Goal: Task Accomplishment & Management: Manage account settings

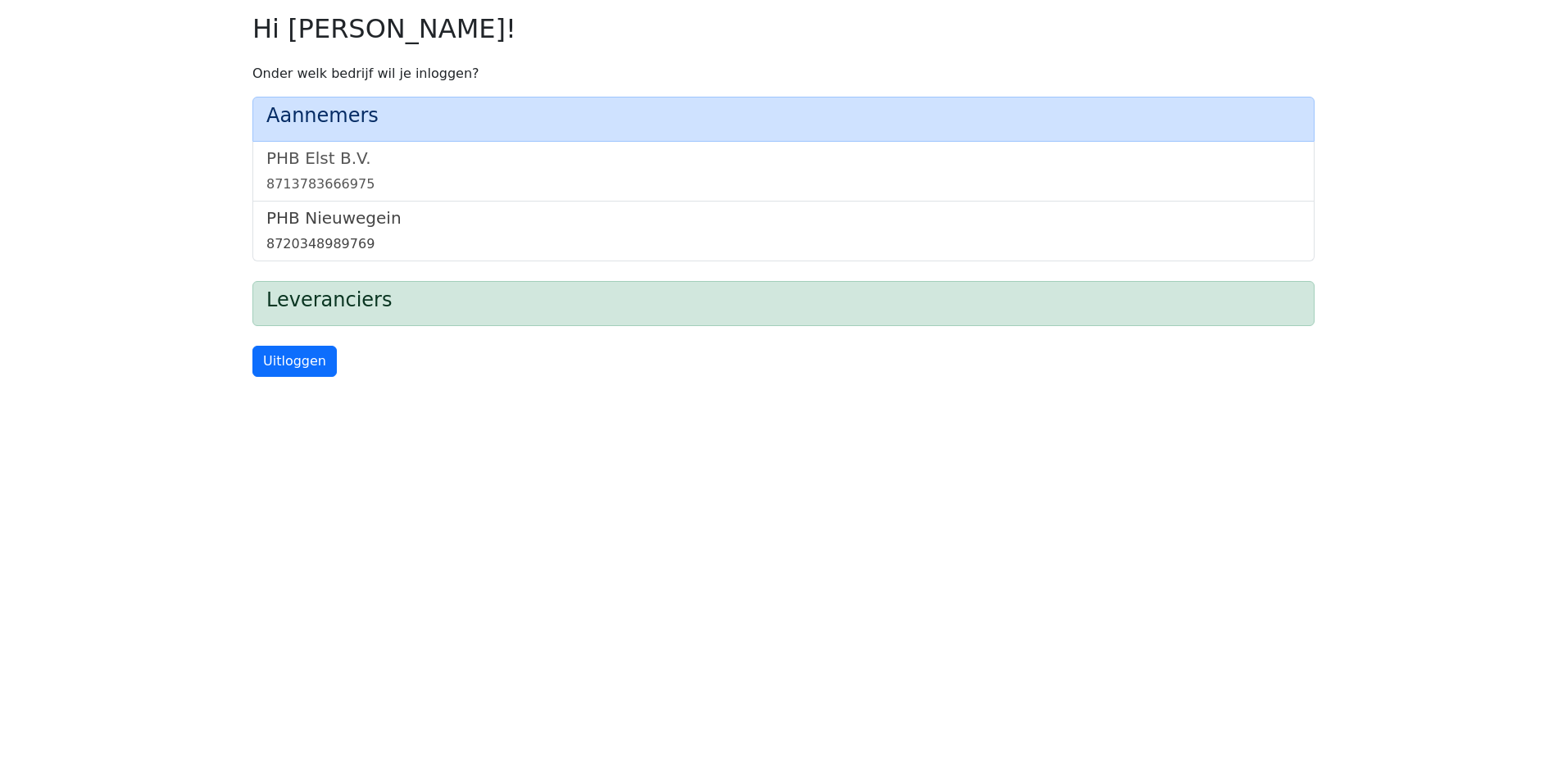
click at [322, 221] on h5 "PHB Nieuwegein" at bounding box center [783, 218] width 1034 height 20
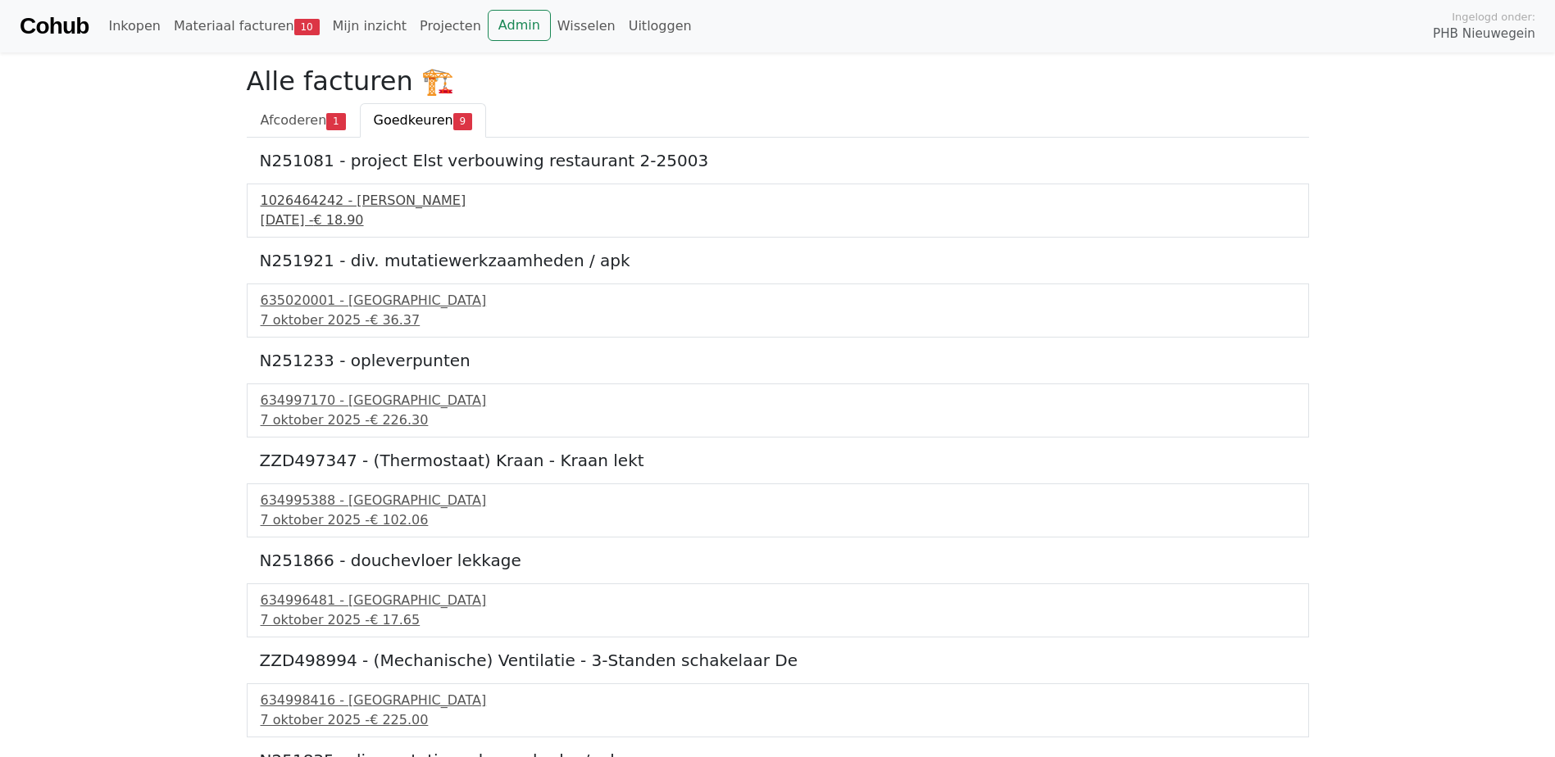
click at [390, 205] on div "1026464242 - Boels Verhuur" at bounding box center [778, 201] width 1034 height 20
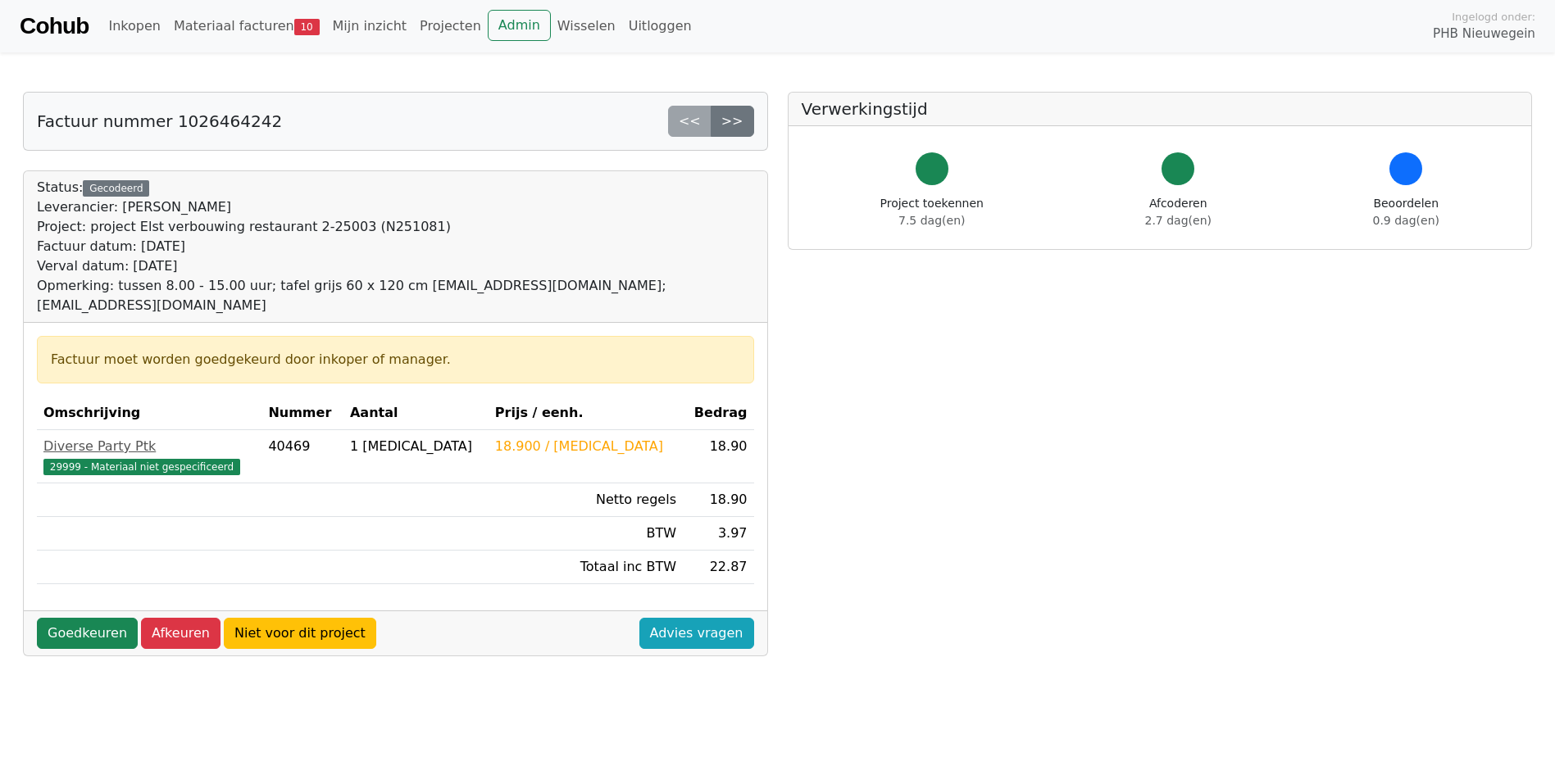
click at [75, 20] on link "Cohub" at bounding box center [54, 26] width 69 height 39
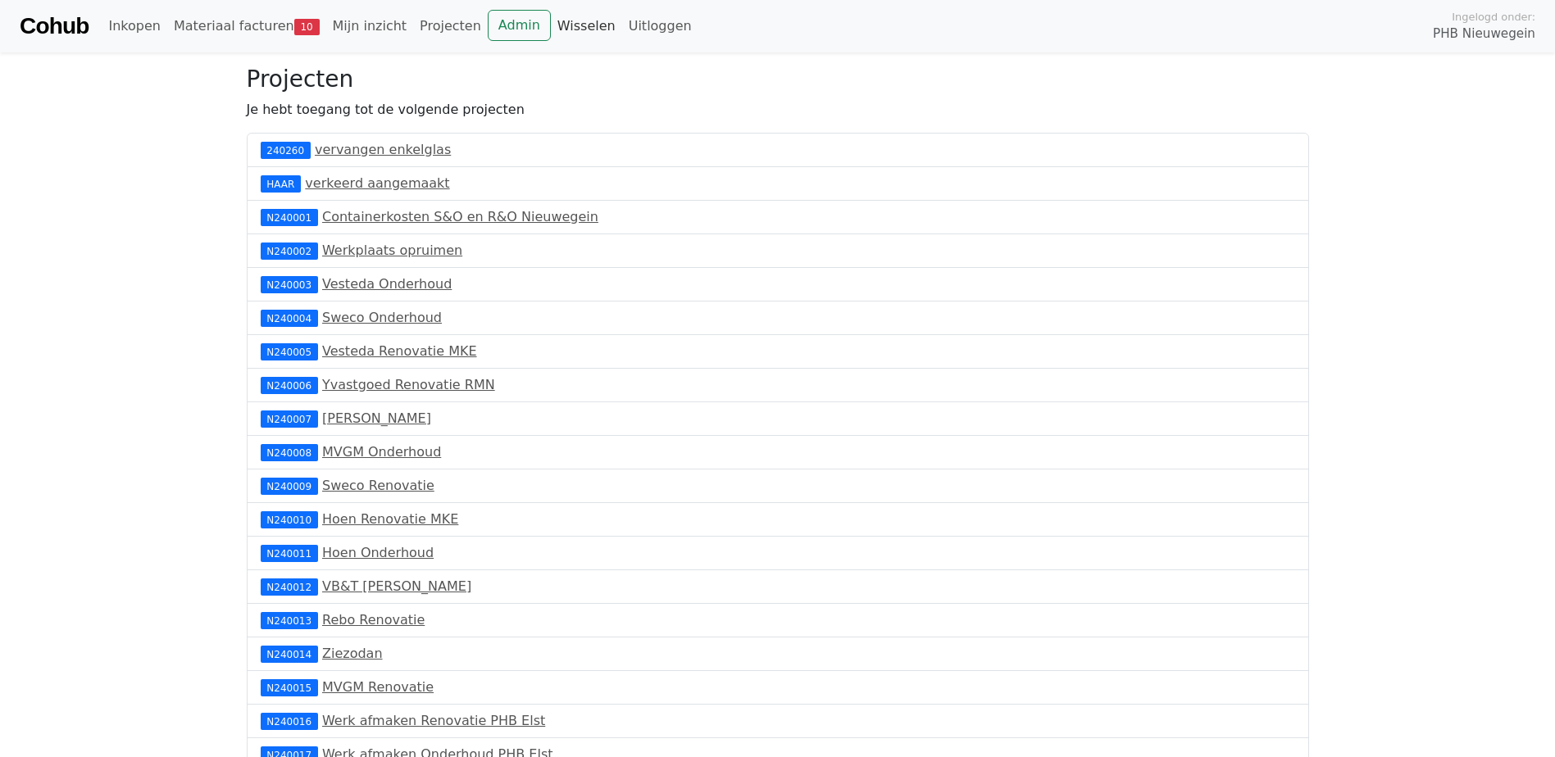
click at [551, 25] on link "Wisselen" at bounding box center [586, 26] width 71 height 33
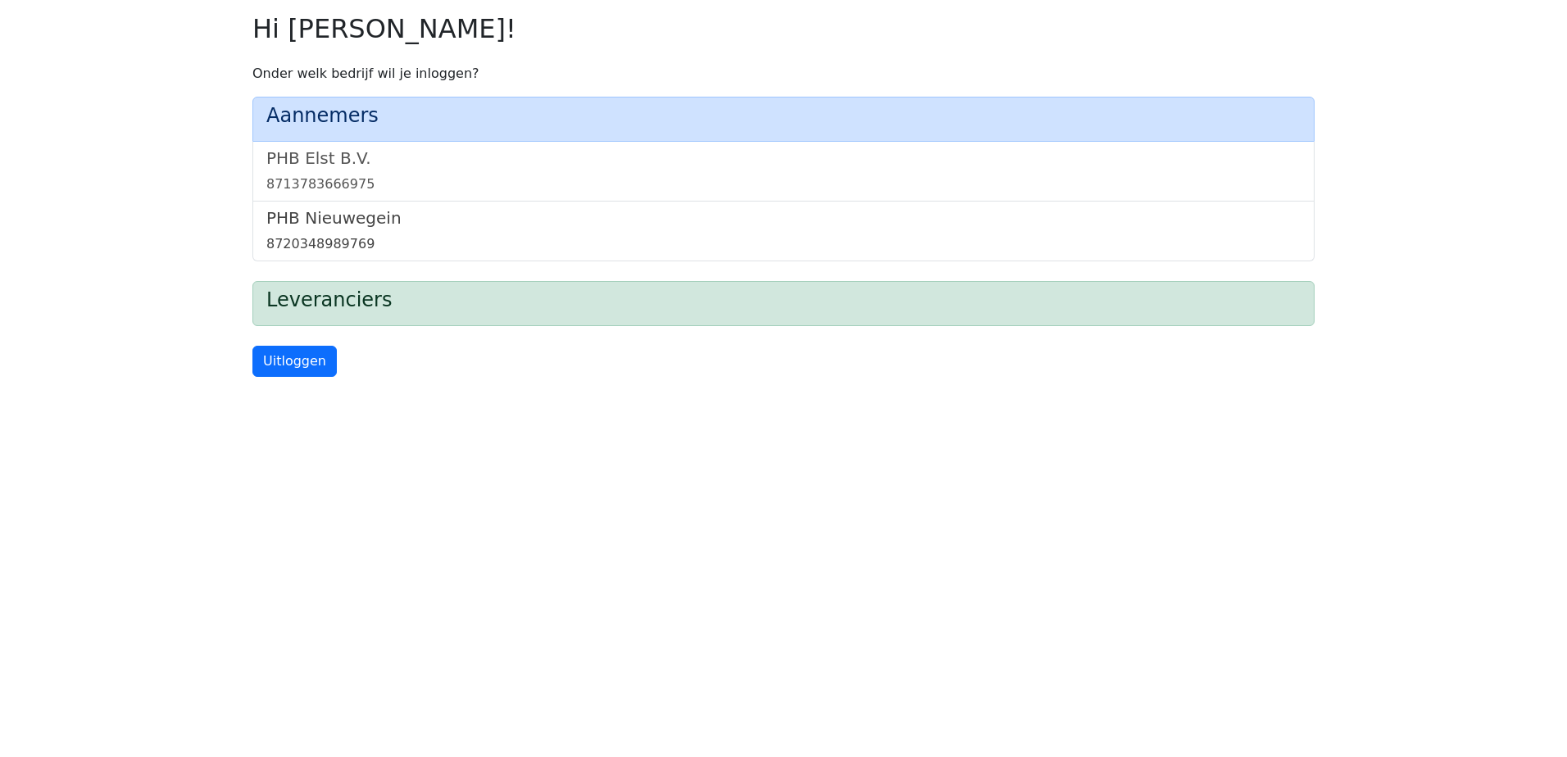
click at [318, 227] on h5 "PHB Nieuwegein" at bounding box center [783, 218] width 1034 height 20
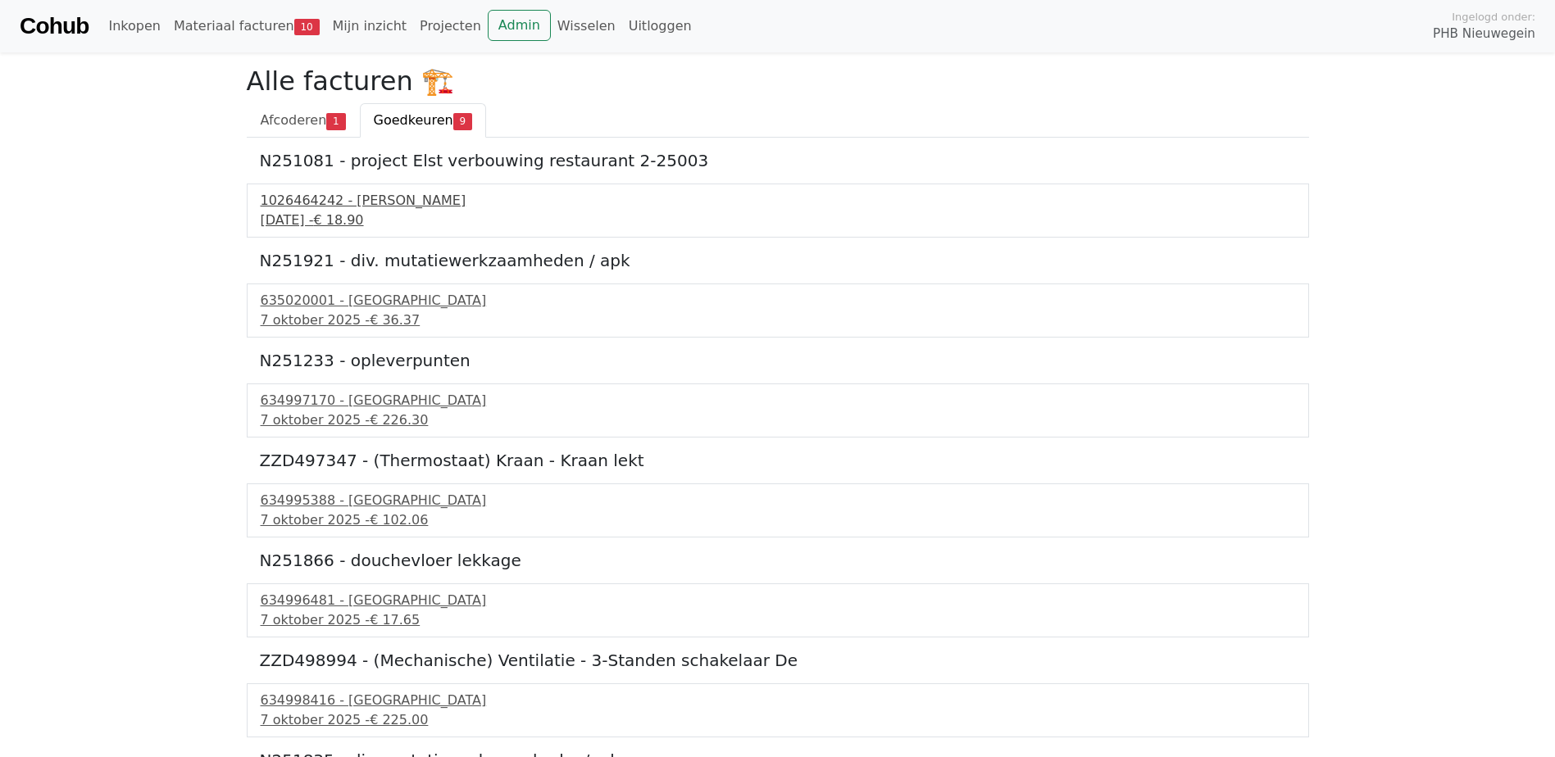
click at [338, 219] on div "[DATE] - € 18.90" at bounding box center [778, 221] width 1034 height 20
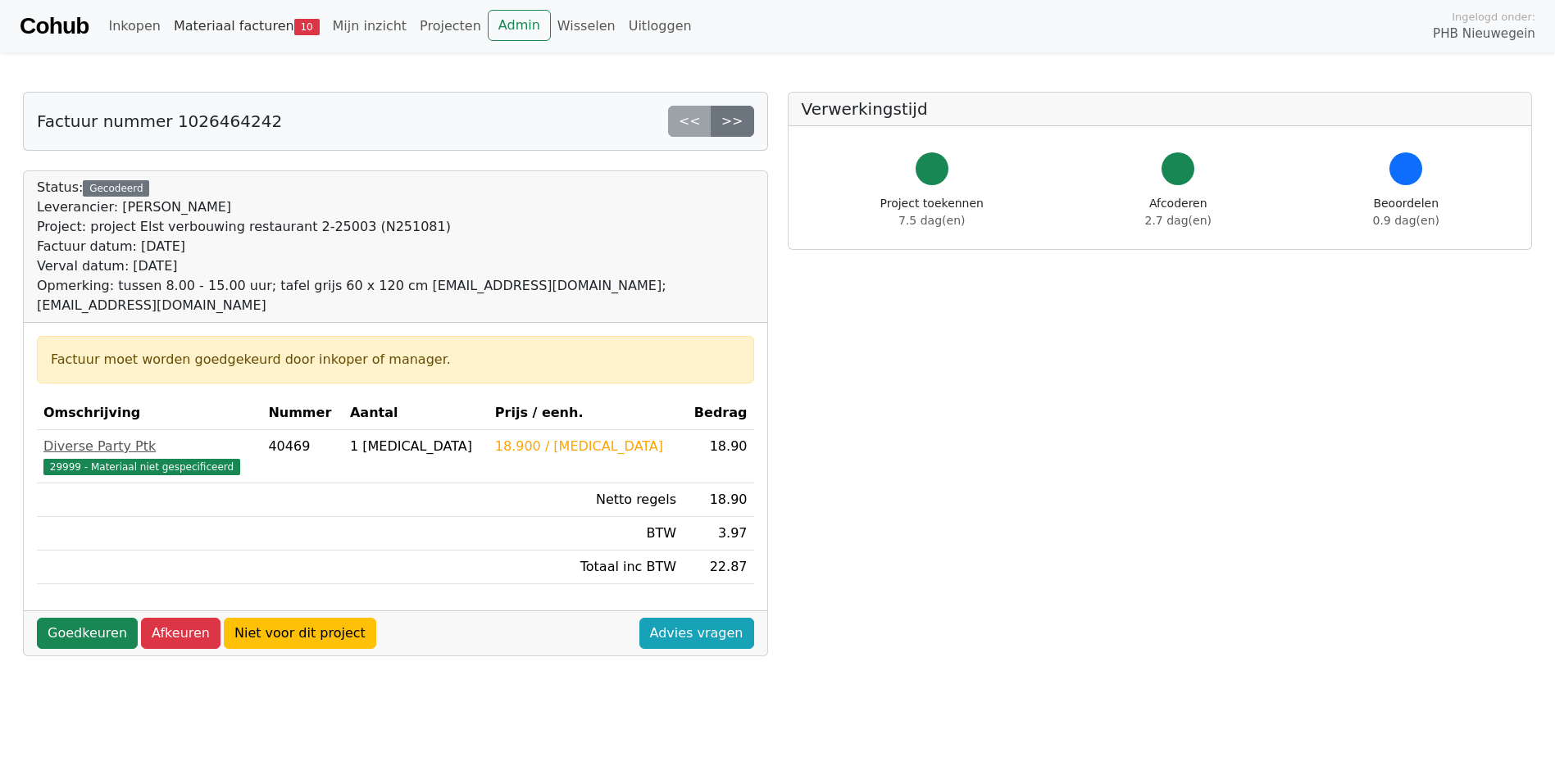
click at [244, 23] on link "Materiaal facturen 10" at bounding box center [246, 26] width 159 height 33
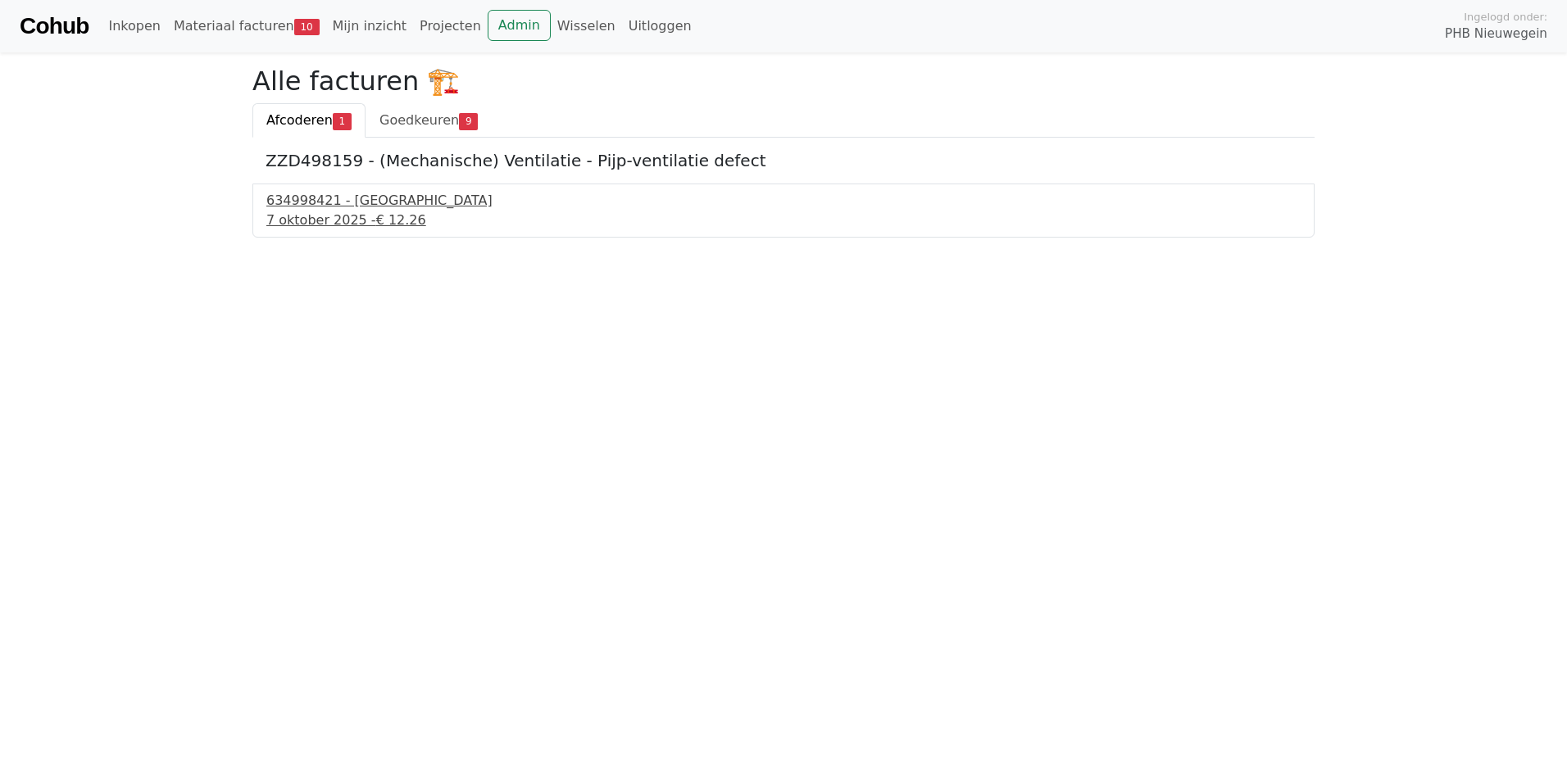
click at [357, 219] on div "7 oktober 2025 - € 12.26" at bounding box center [783, 221] width 1034 height 20
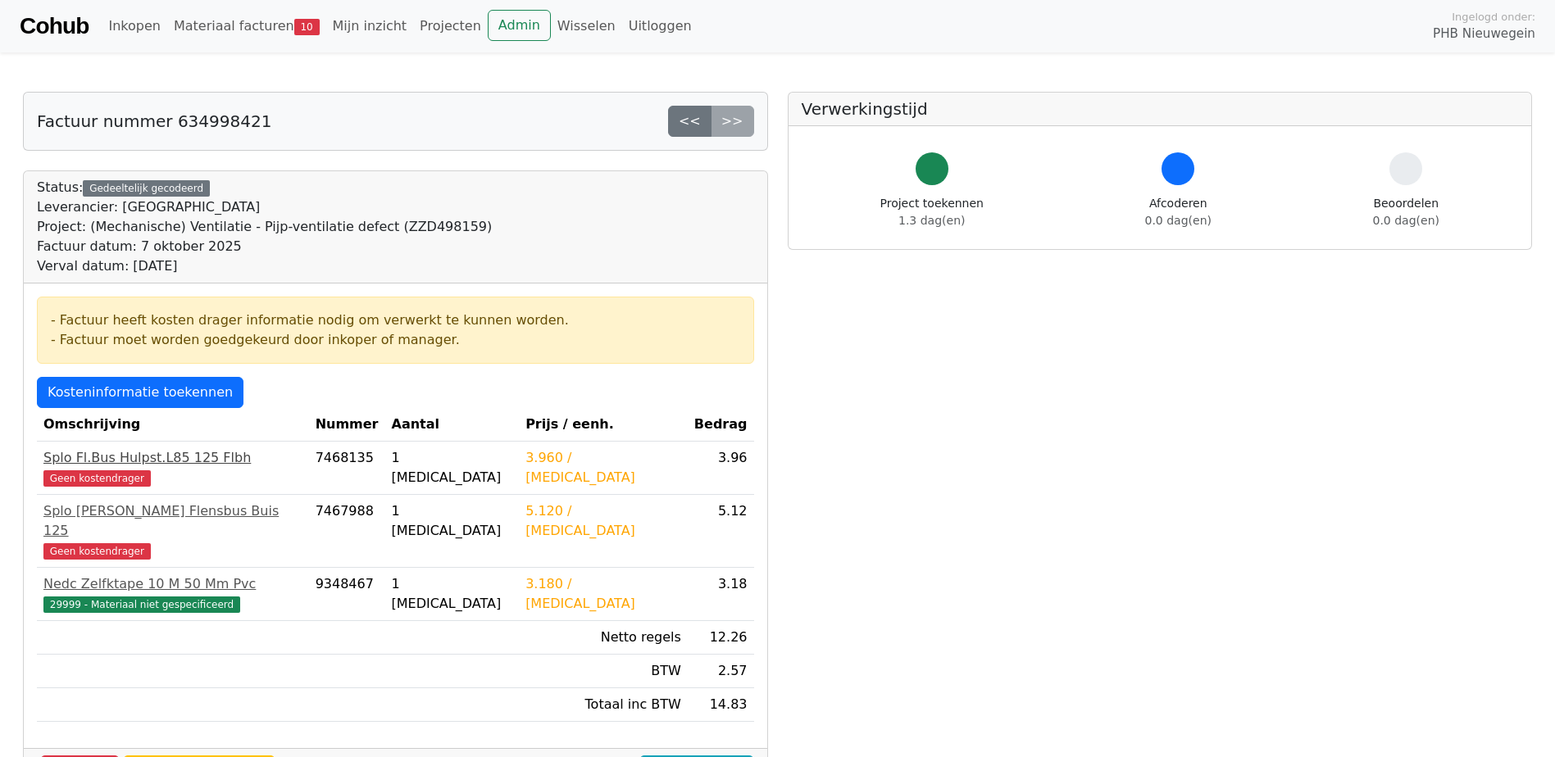
scroll to position [82, 0]
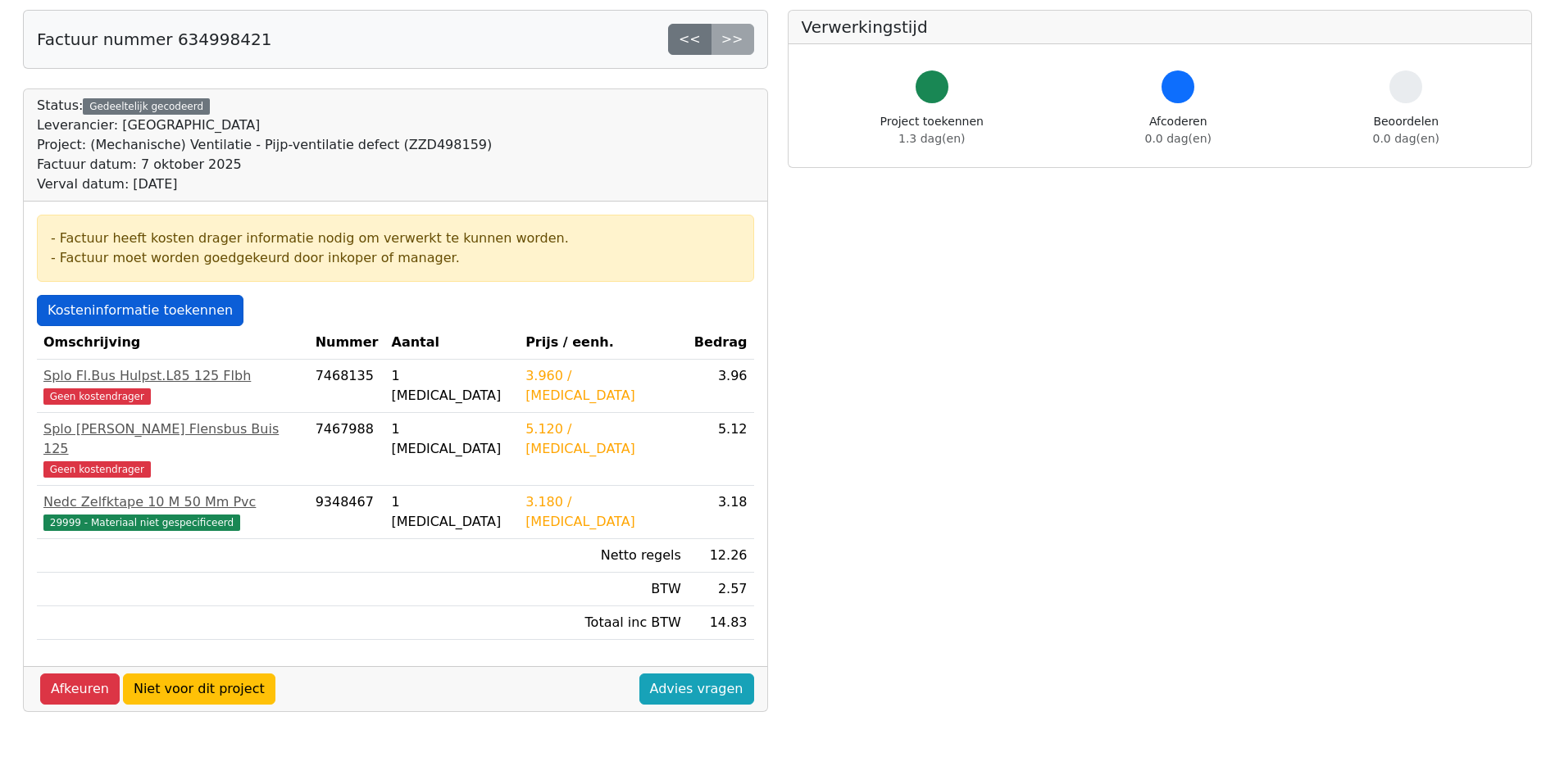
click at [119, 307] on link "Kosteninformatie toekennen" at bounding box center [140, 310] width 207 height 31
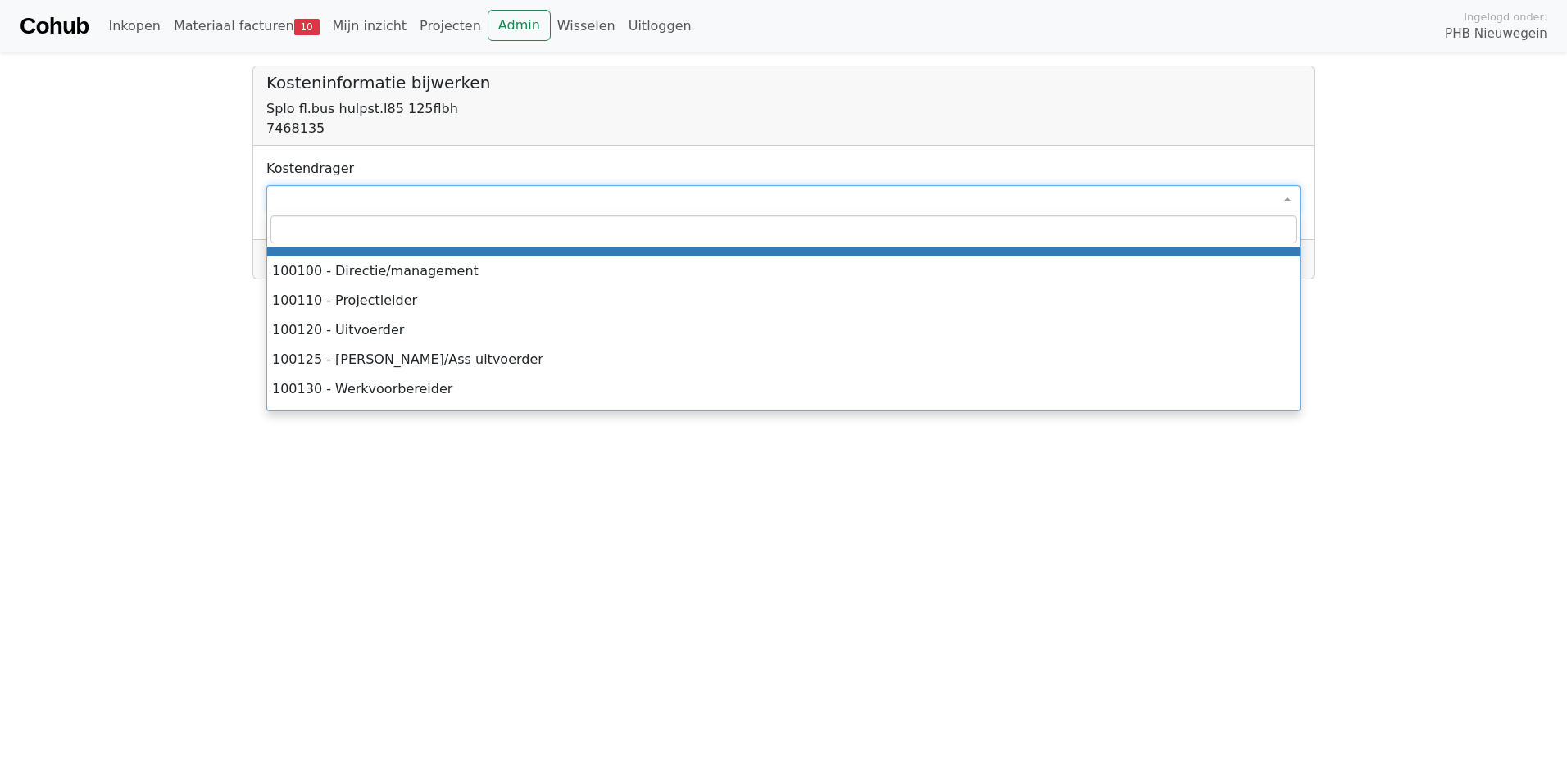
click at [343, 194] on span at bounding box center [783, 199] width 1034 height 28
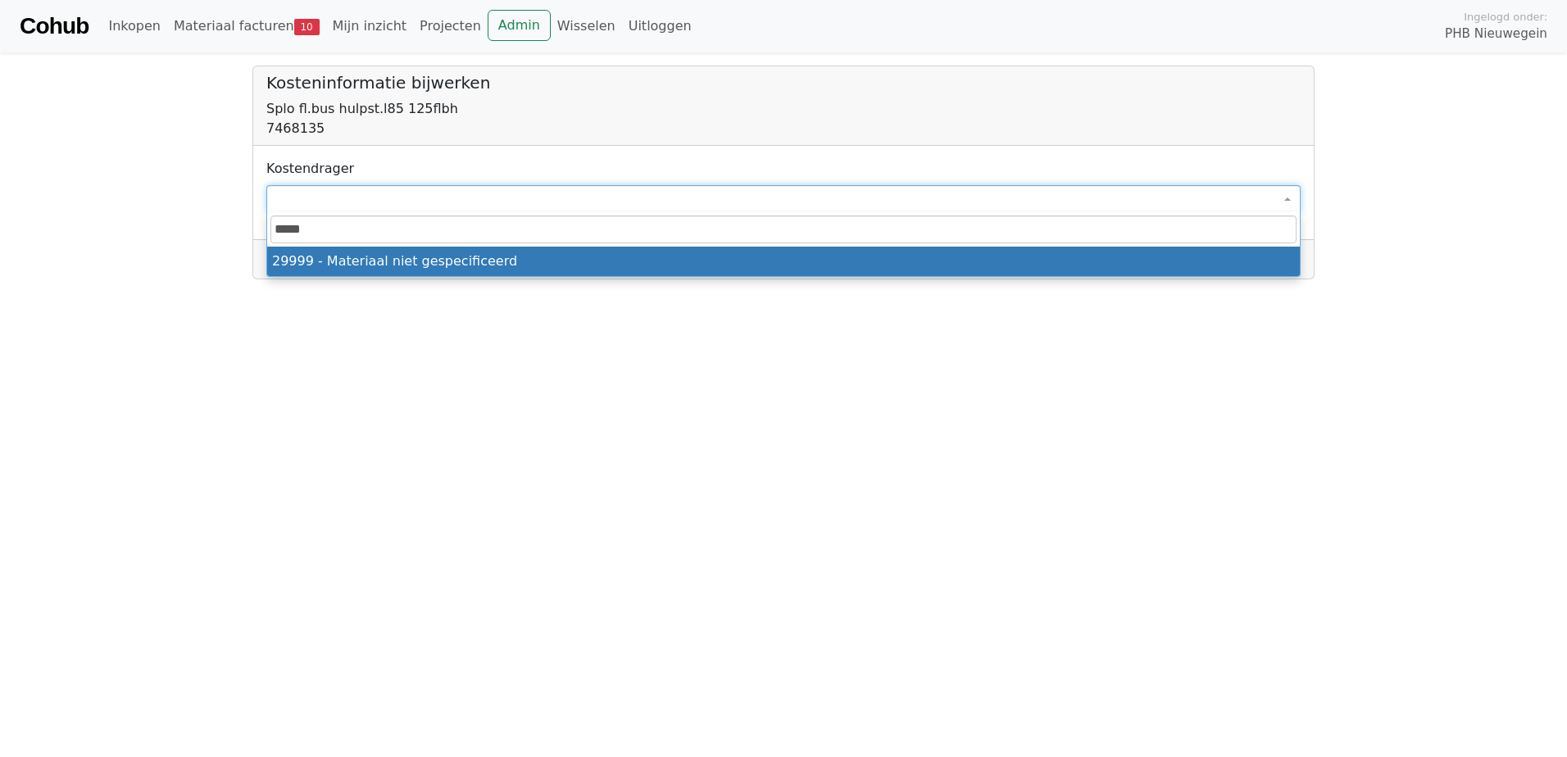
type input "*****"
select select "****"
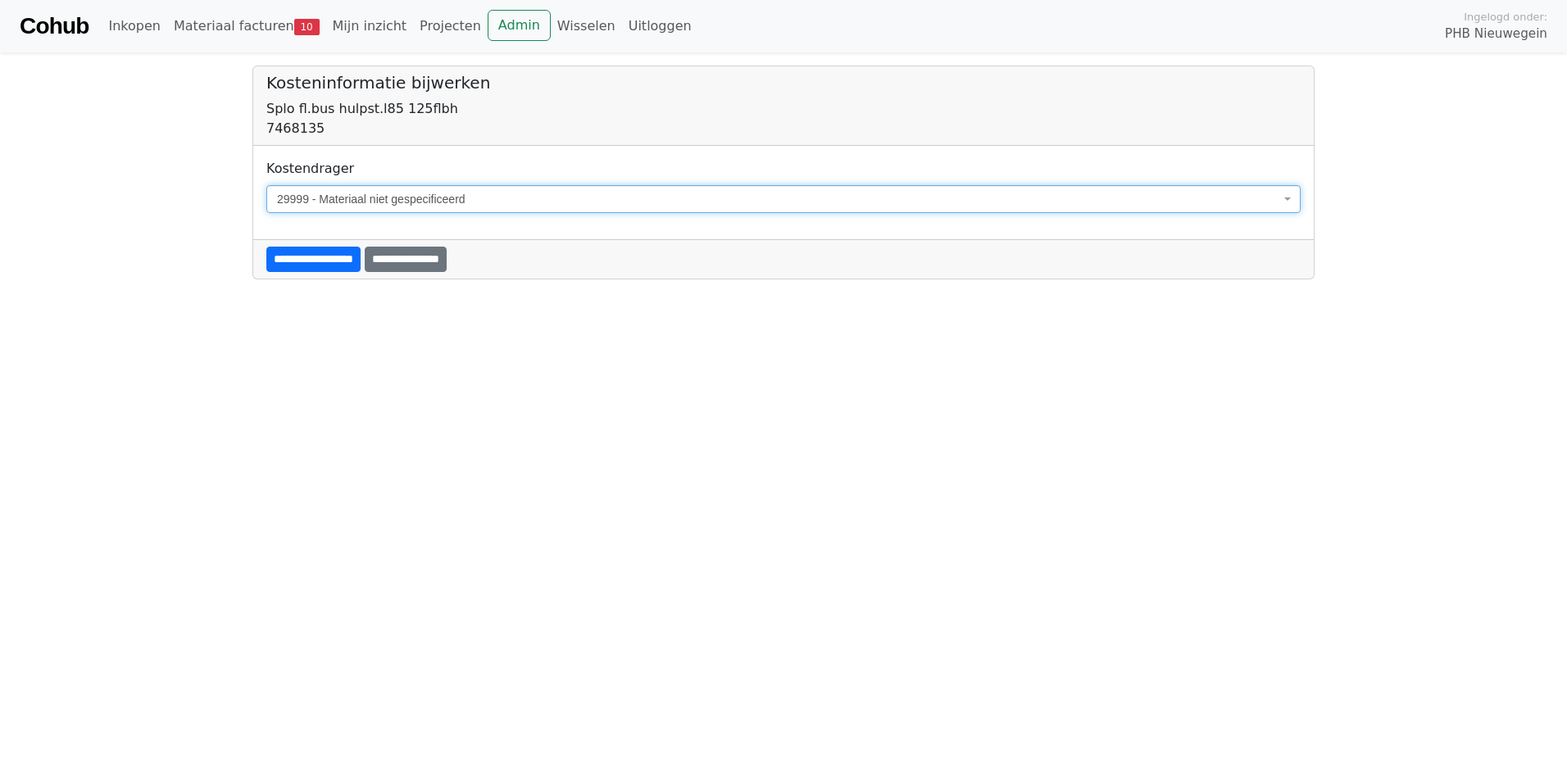
click at [353, 261] on input "**********" at bounding box center [313, 259] width 94 height 25
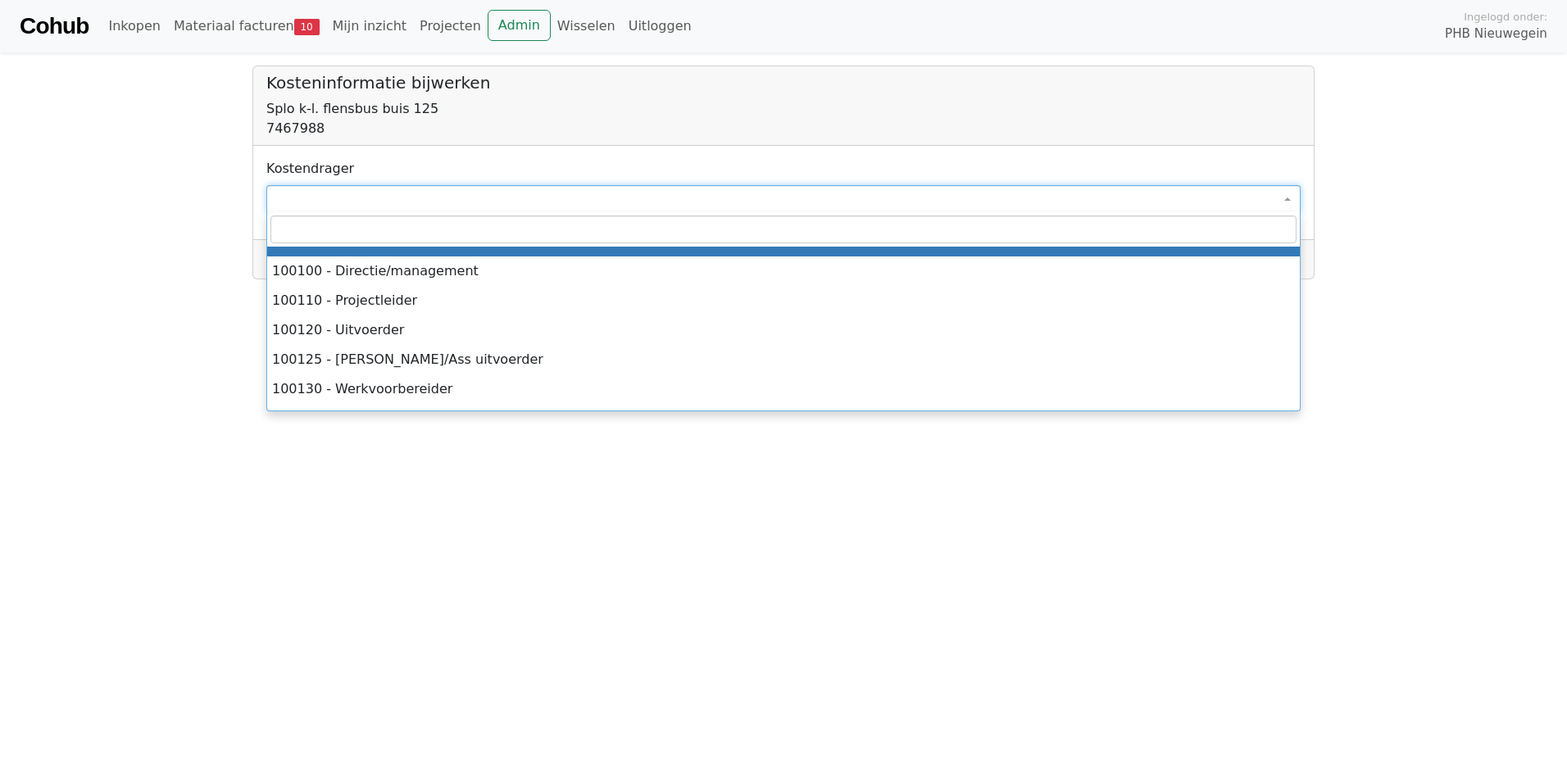
click at [332, 203] on span at bounding box center [783, 199] width 1034 height 28
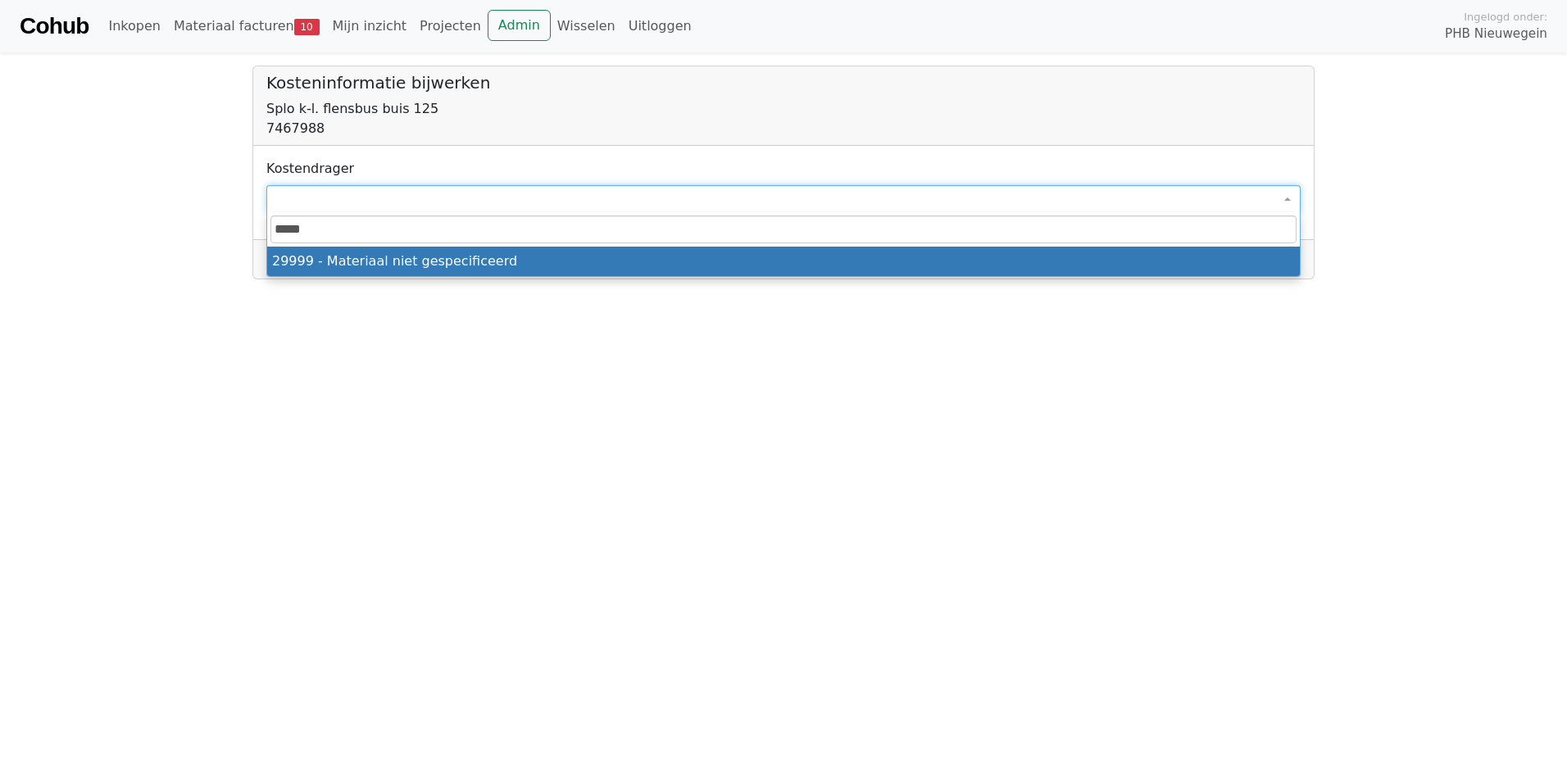
type input "*****"
select select "****"
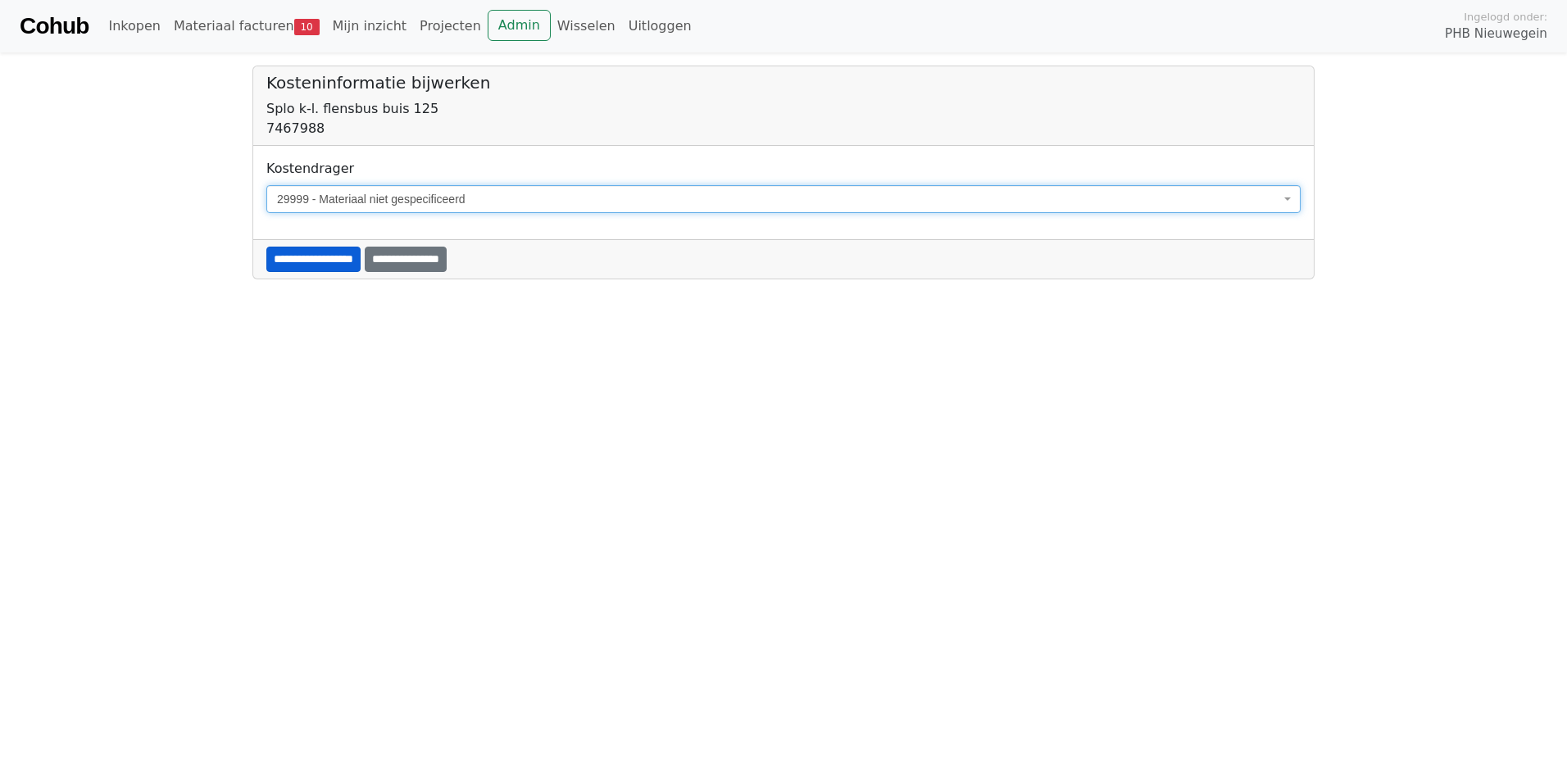
click at [334, 264] on input "**********" at bounding box center [313, 259] width 94 height 25
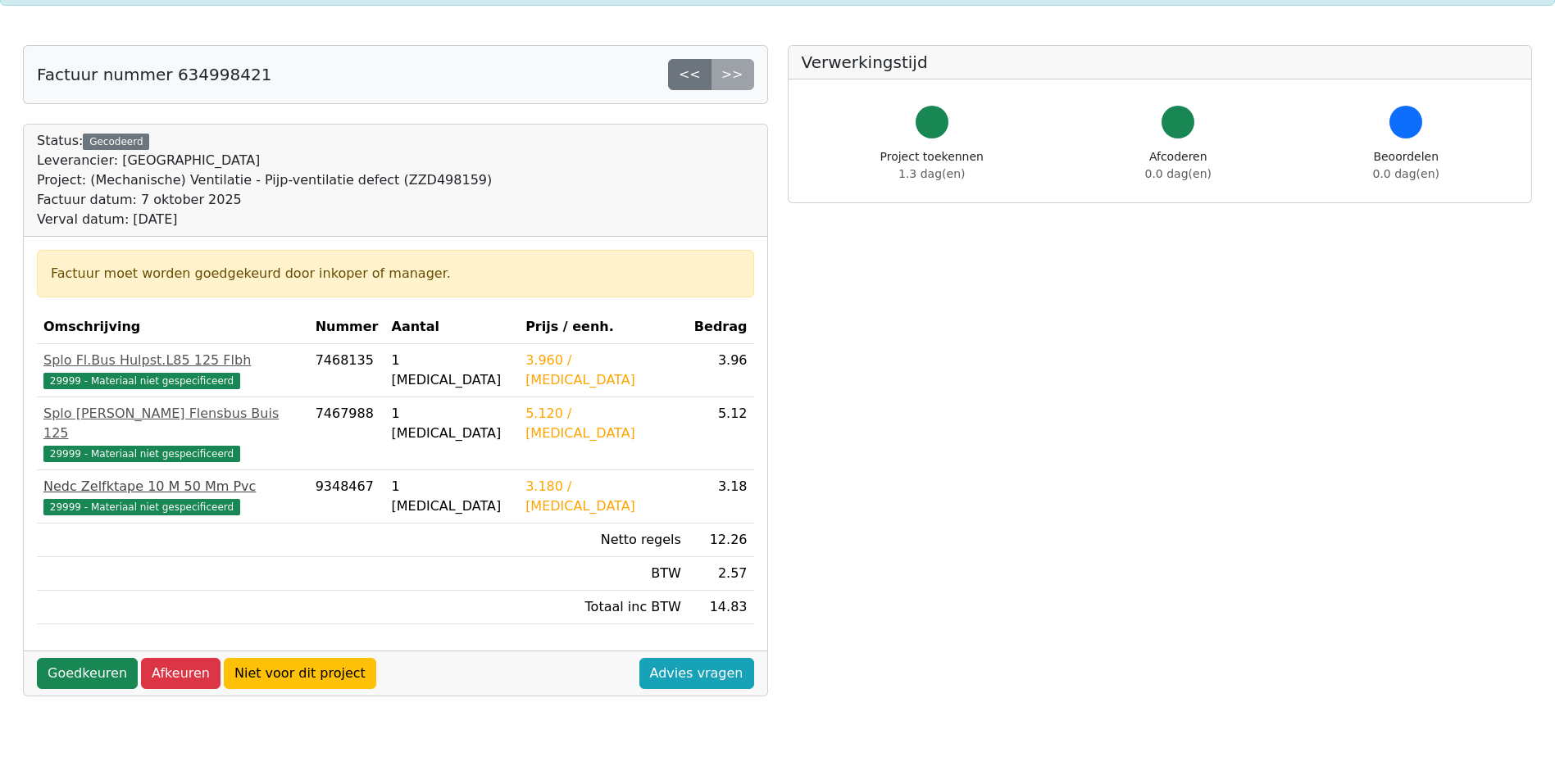
scroll to position [164, 0]
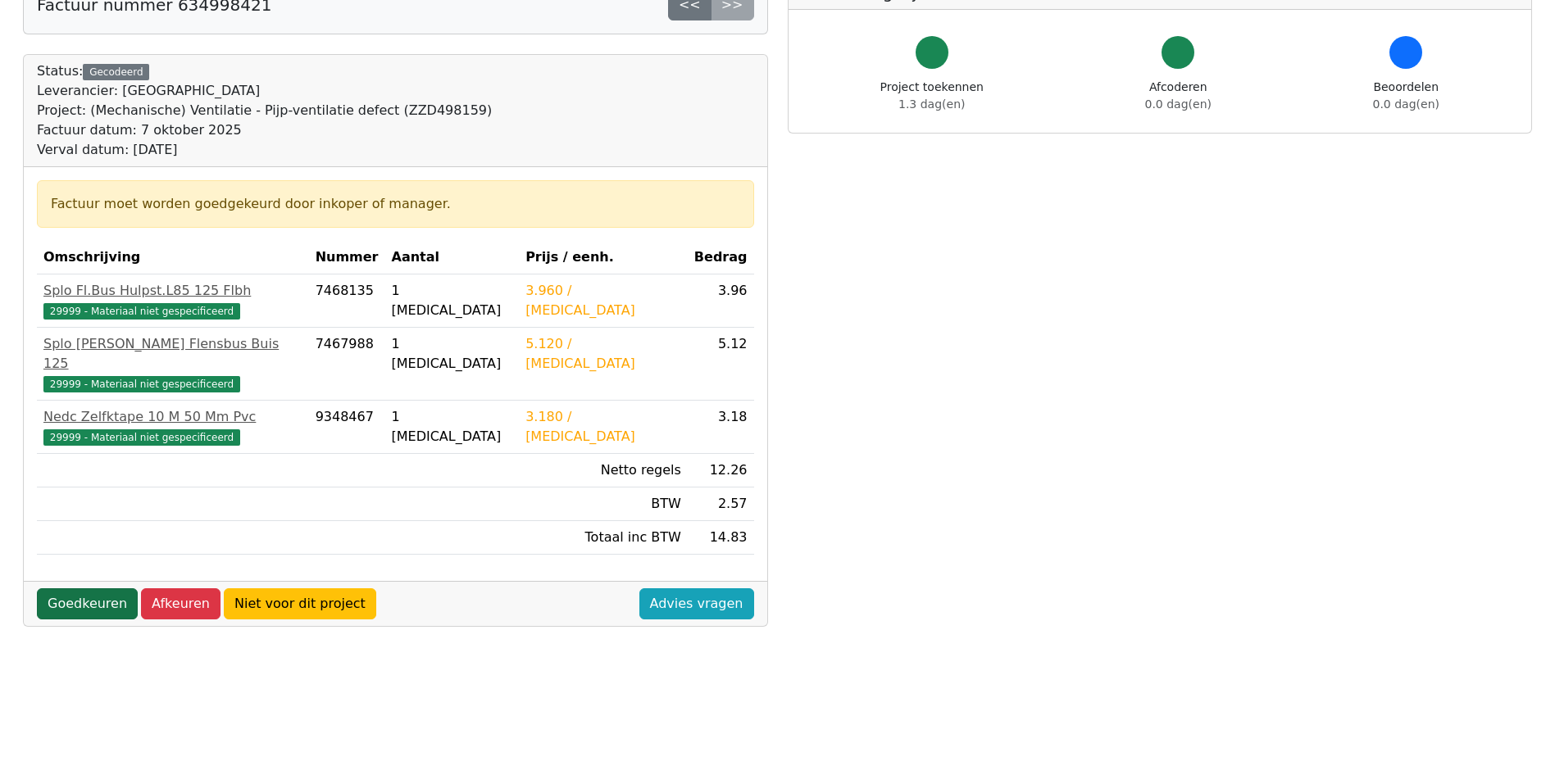
click at [63, 588] on link "Goedkeuren" at bounding box center [87, 603] width 101 height 31
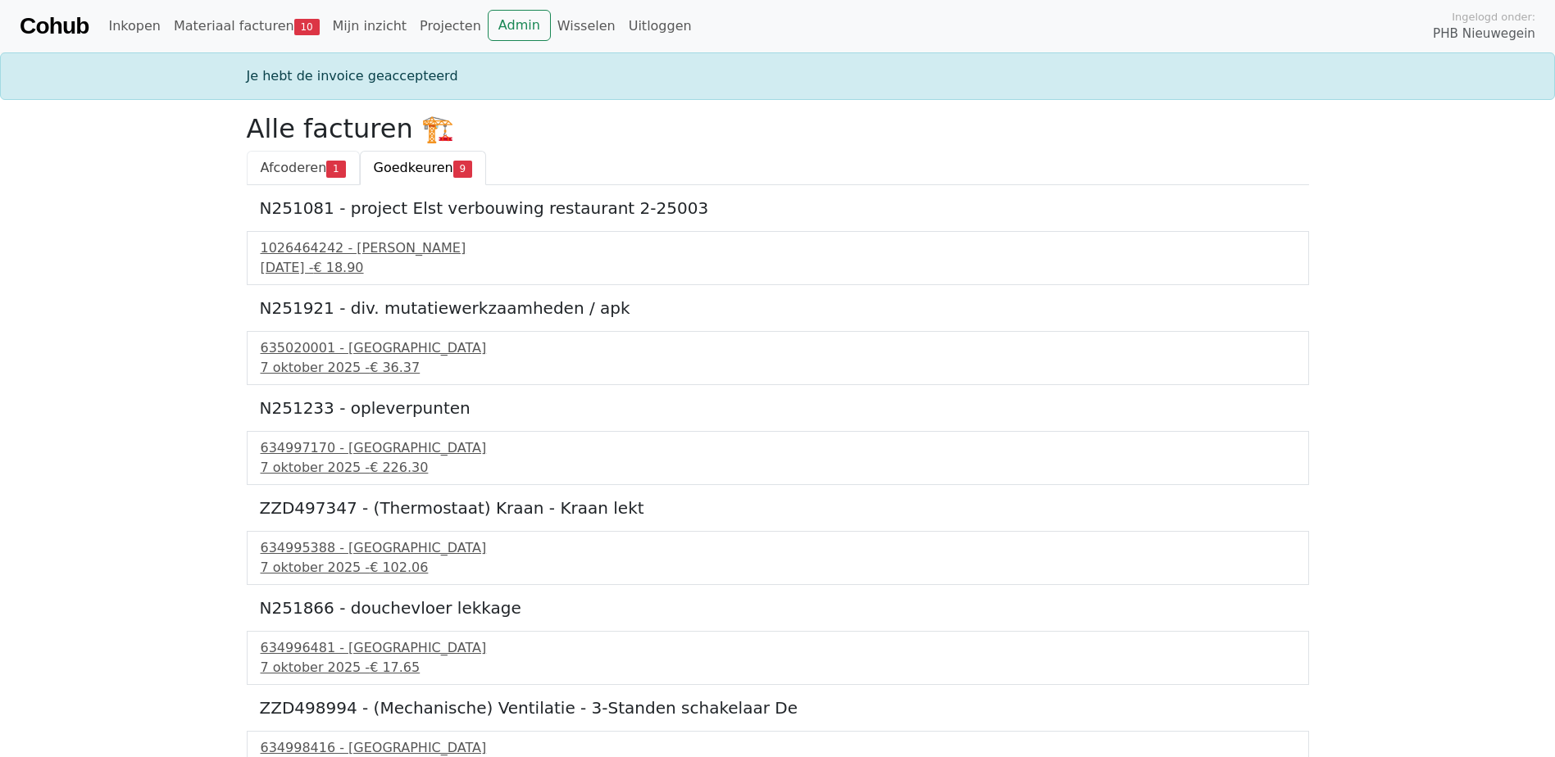
click at [305, 167] on span "Afcoderen" at bounding box center [294, 168] width 66 height 16
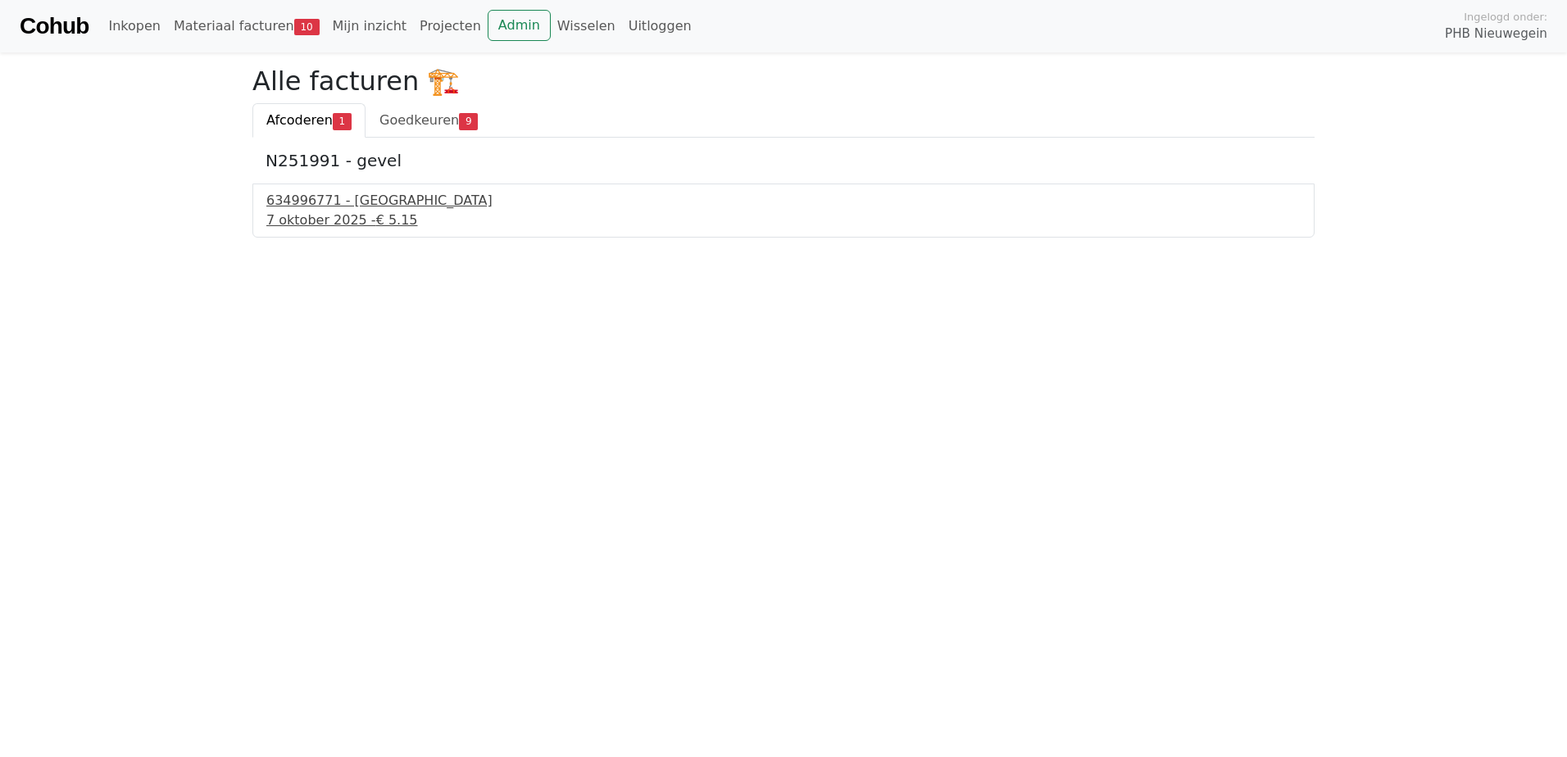
click at [322, 223] on div "[DATE] - € 5.15" at bounding box center [783, 221] width 1034 height 20
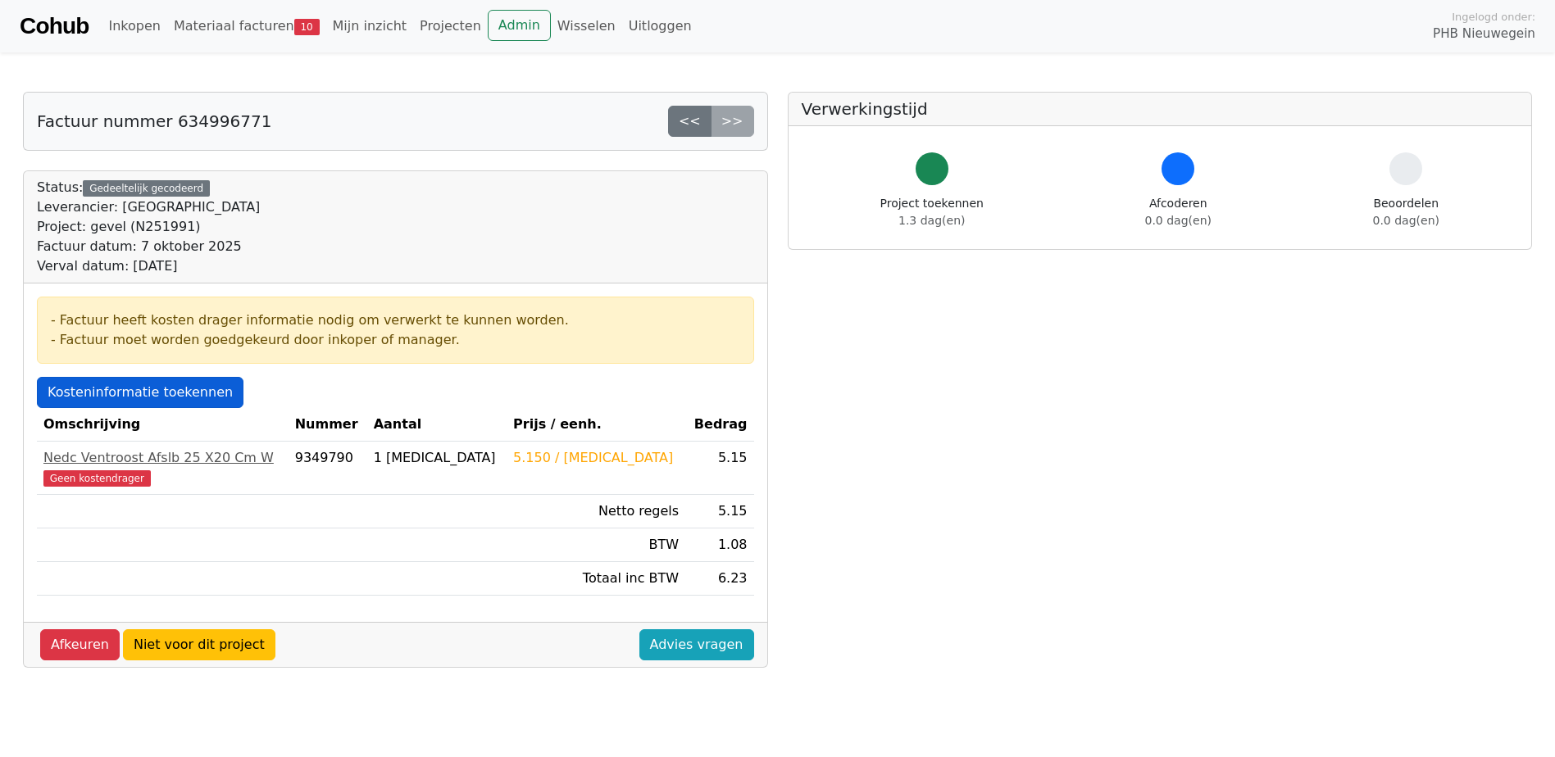
click at [120, 398] on link "Kosteninformatie toekennen" at bounding box center [140, 392] width 207 height 31
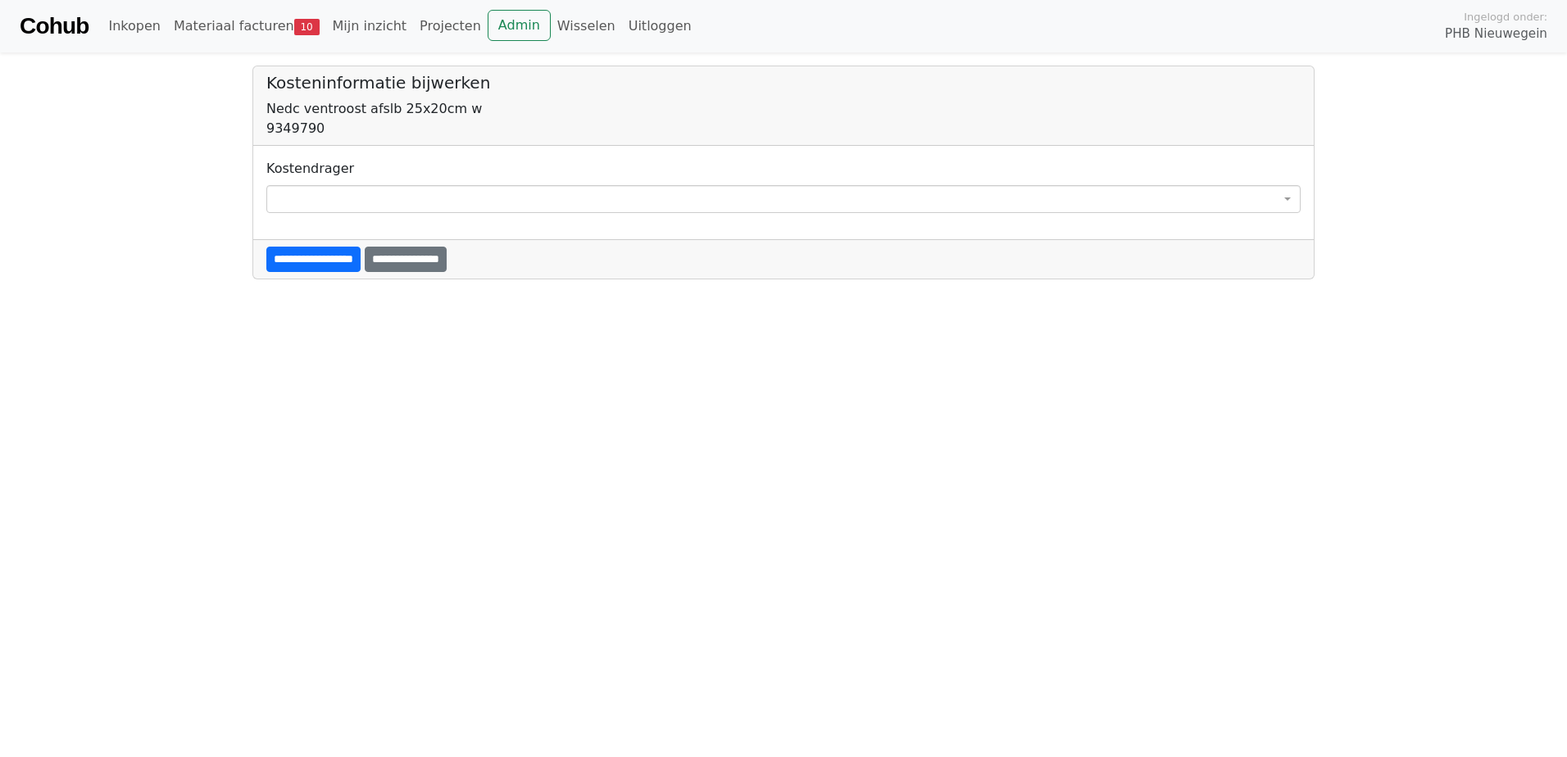
click at [287, 205] on span at bounding box center [783, 199] width 1034 height 28
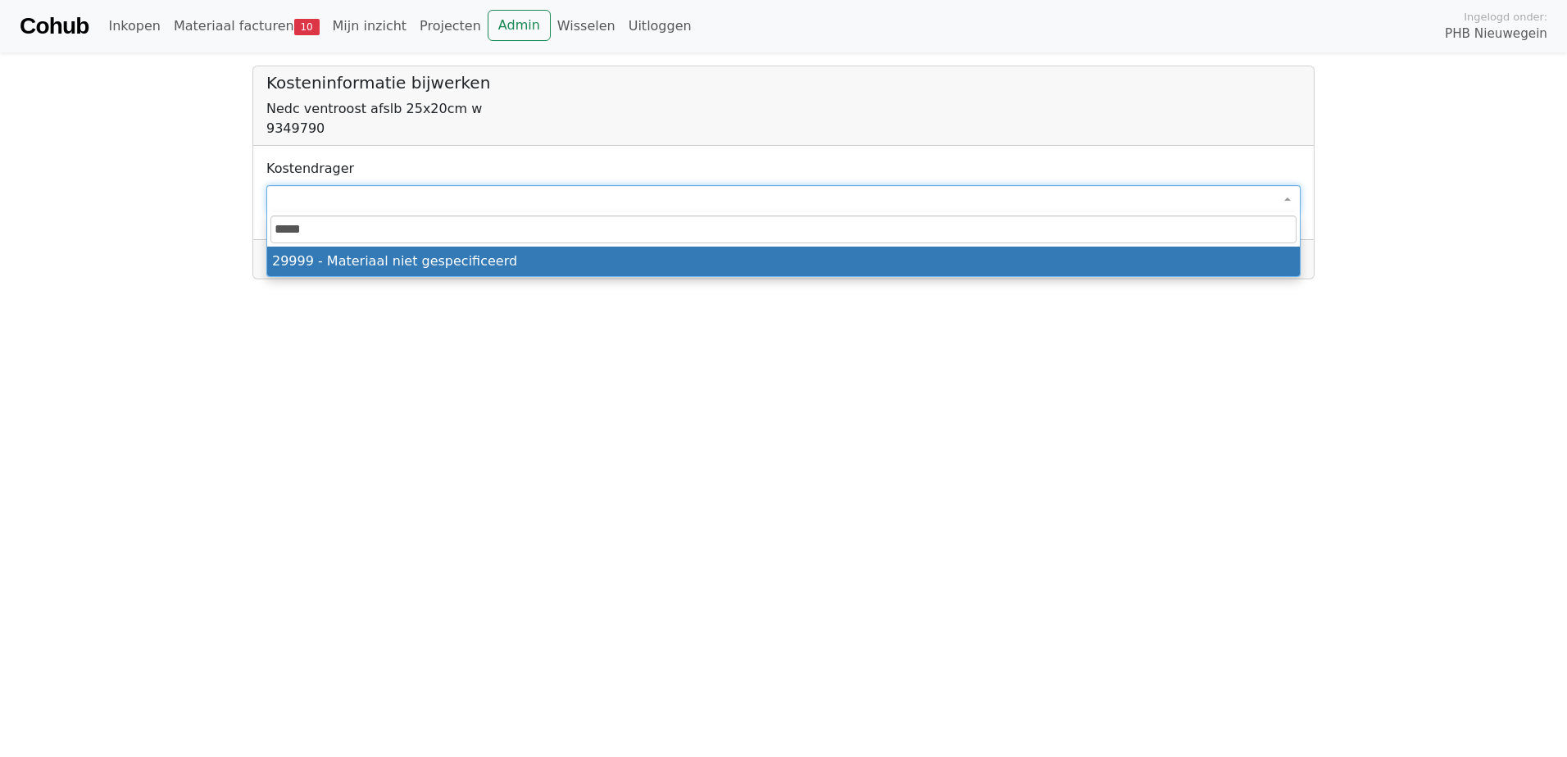
type input "*****"
select select "****"
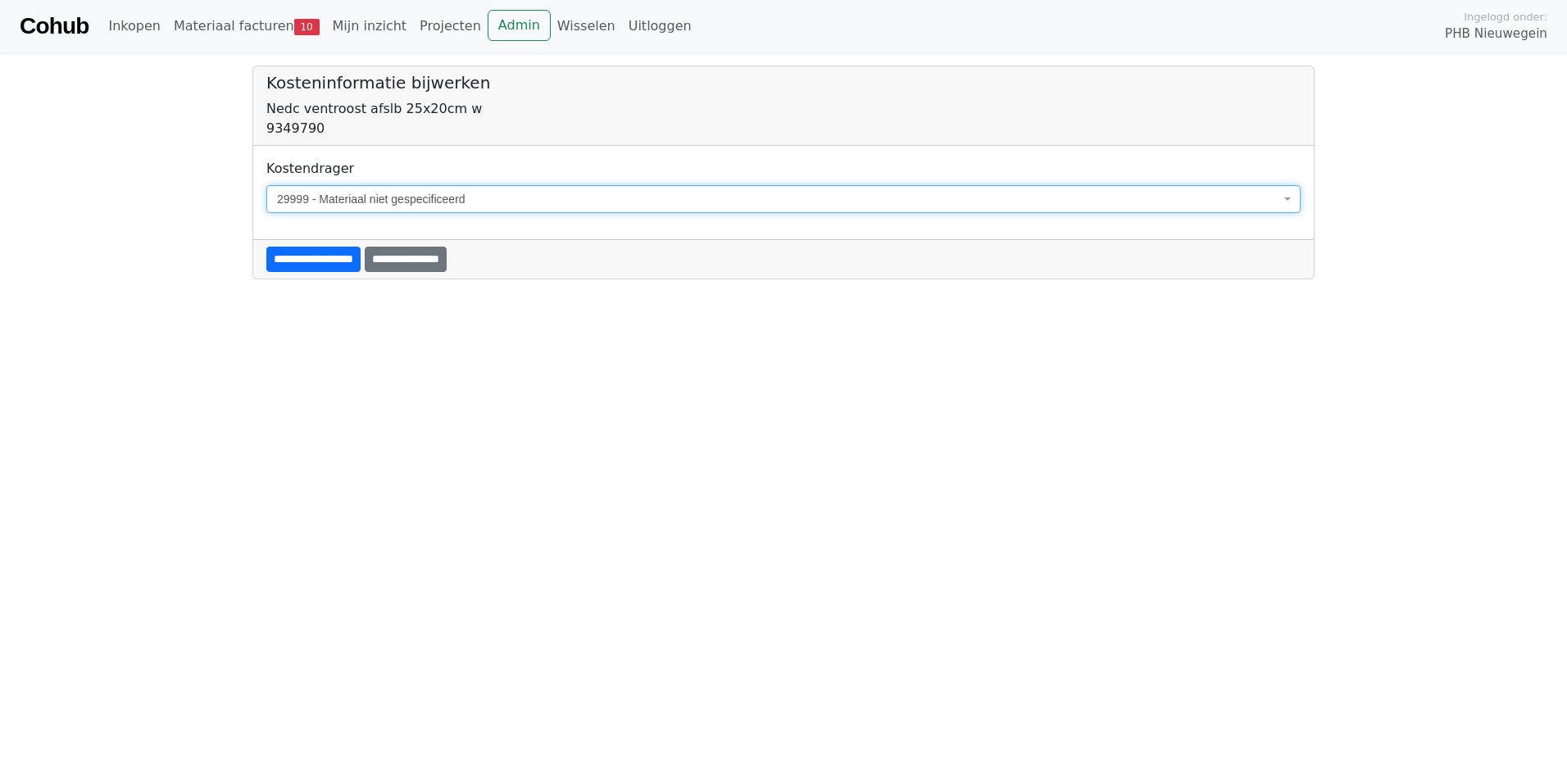
click at [297, 263] on input "**********" at bounding box center [313, 259] width 94 height 25
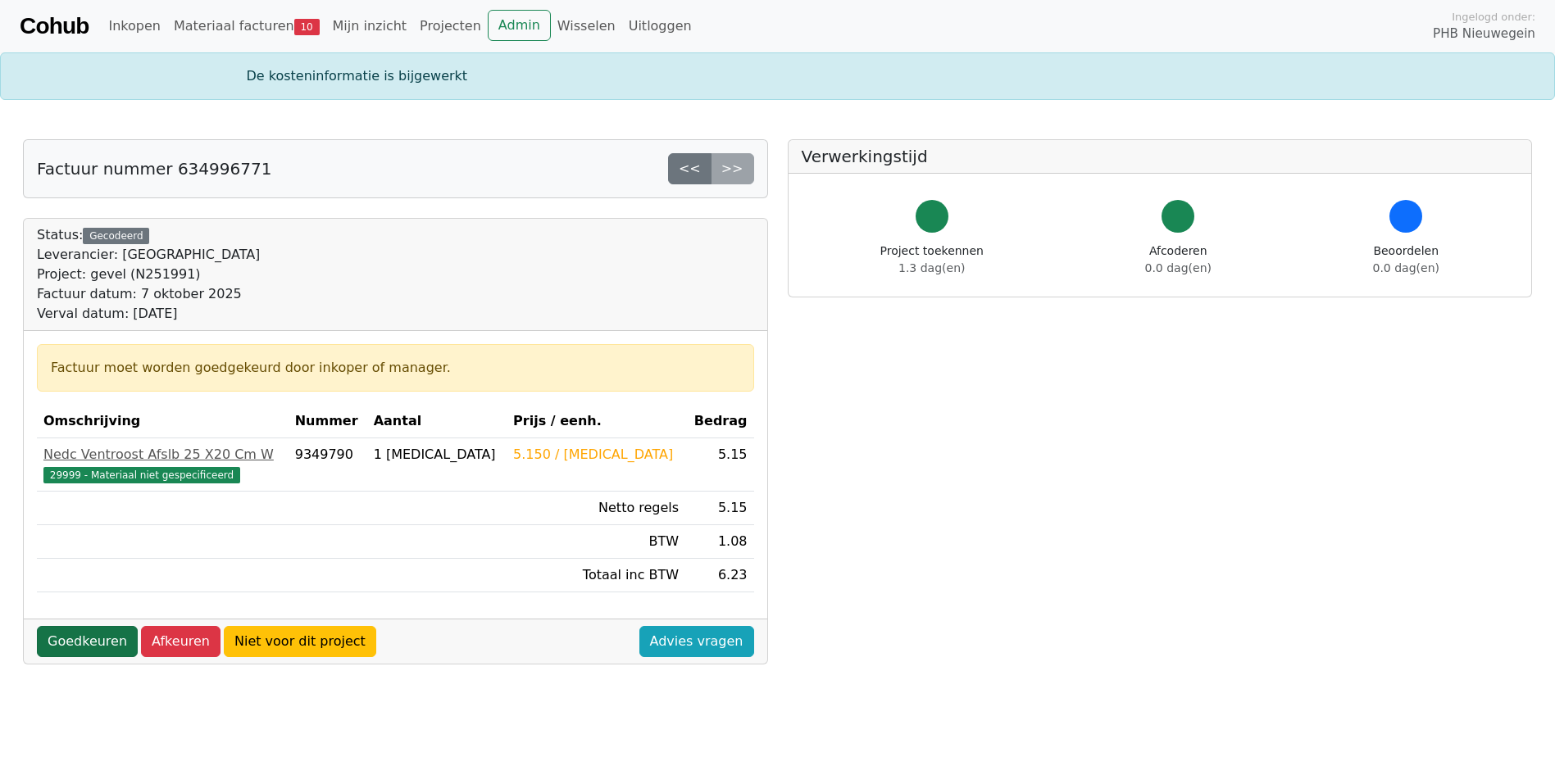
click at [74, 643] on link "Goedkeuren" at bounding box center [87, 641] width 101 height 31
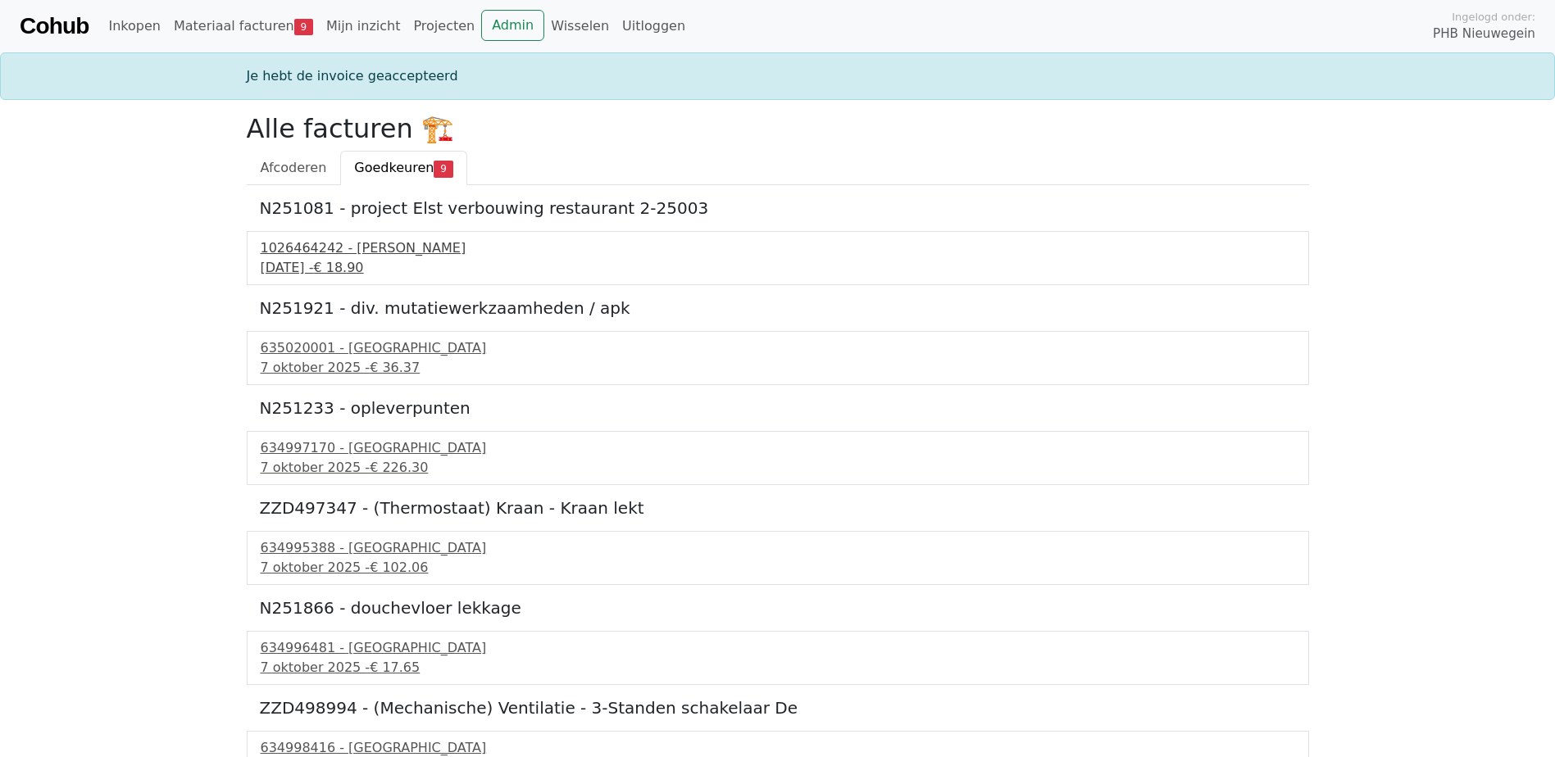
click at [358, 264] on div "[DATE] - € 18.90" at bounding box center [778, 268] width 1034 height 20
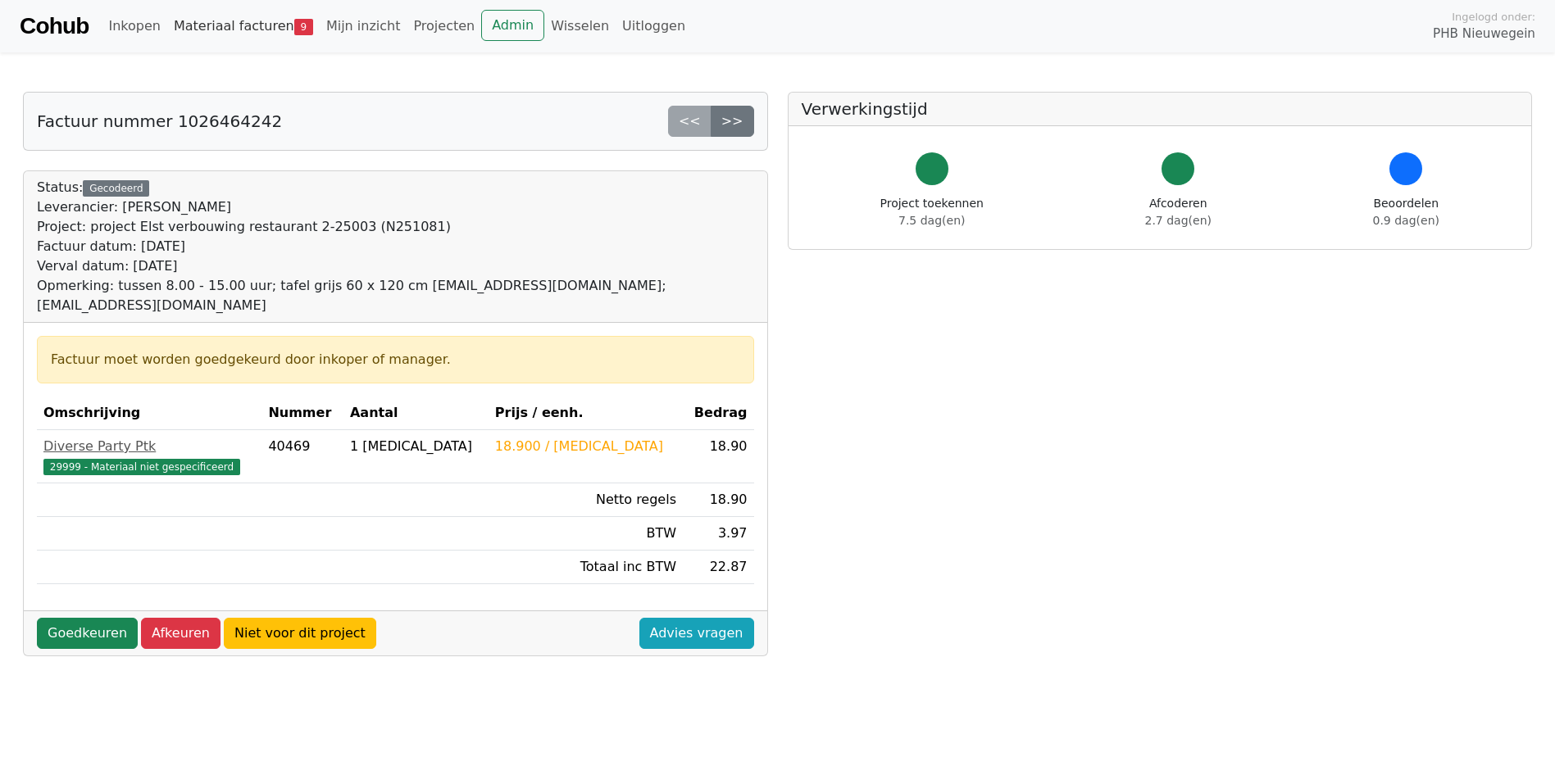
click at [192, 28] on link "Materiaal facturen 9" at bounding box center [243, 26] width 152 height 33
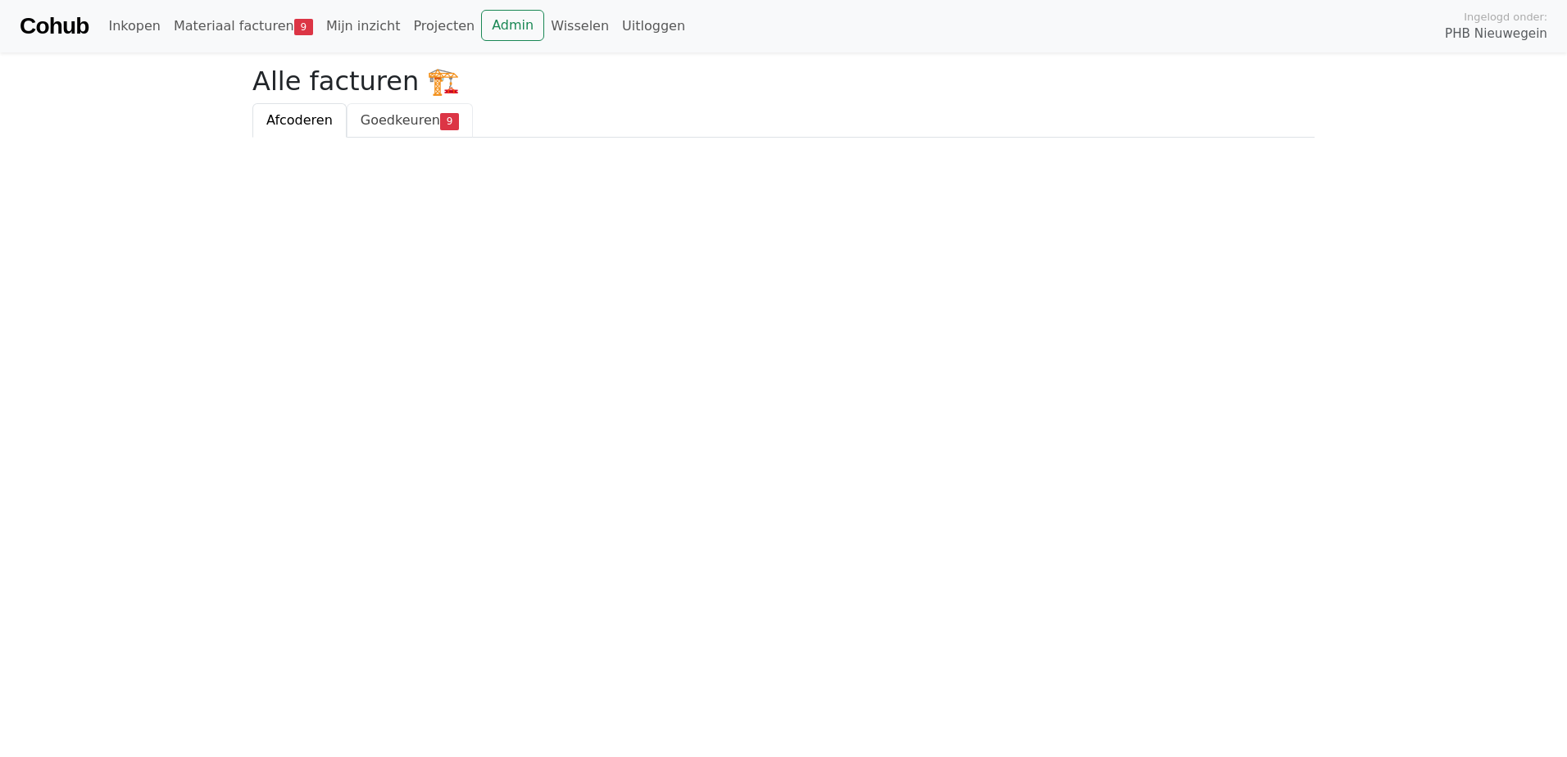
click at [393, 124] on span "Goedkeuren" at bounding box center [400, 120] width 79 height 16
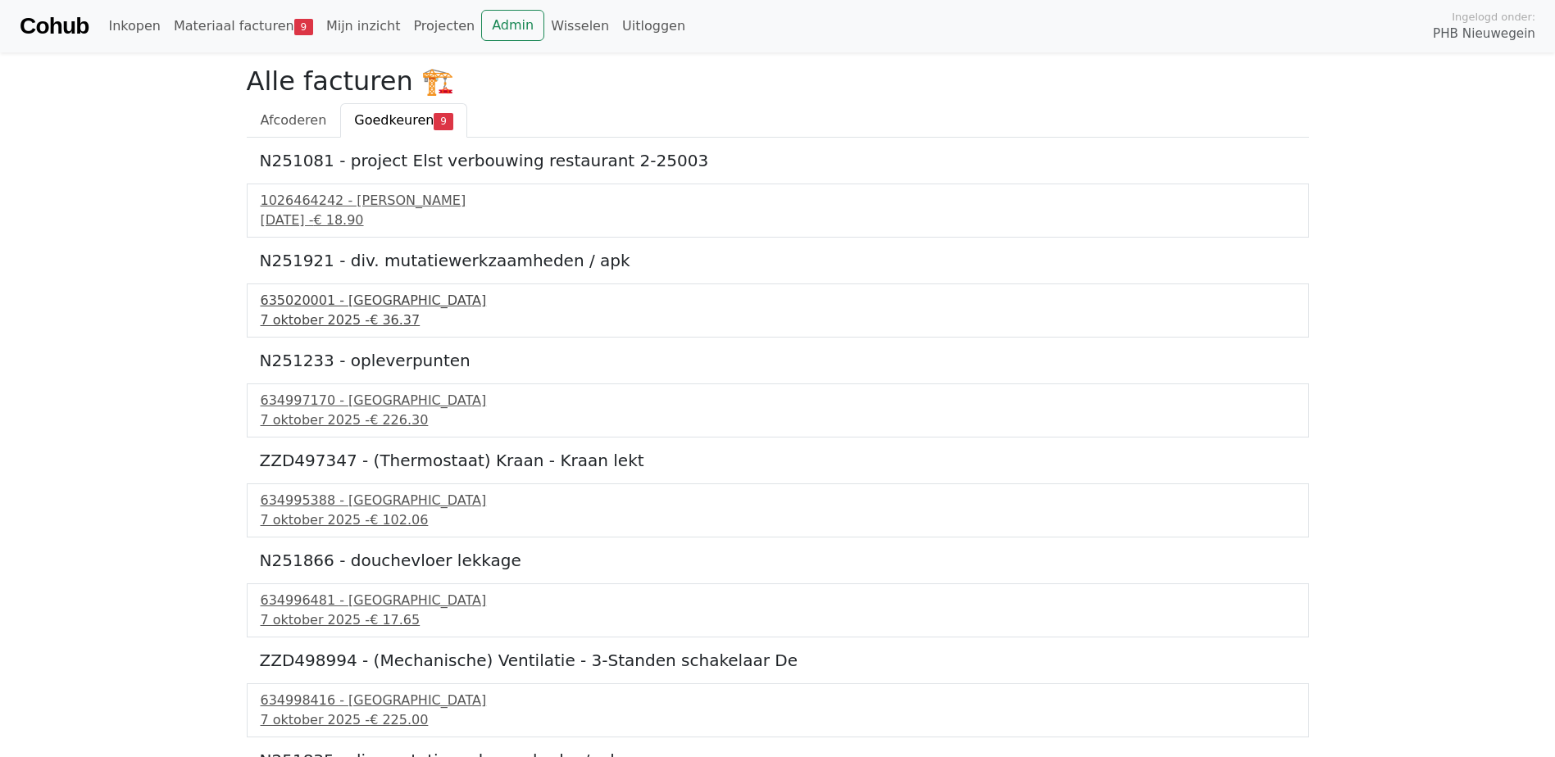
click at [331, 319] on div "[DATE] - € 36.37" at bounding box center [778, 321] width 1034 height 20
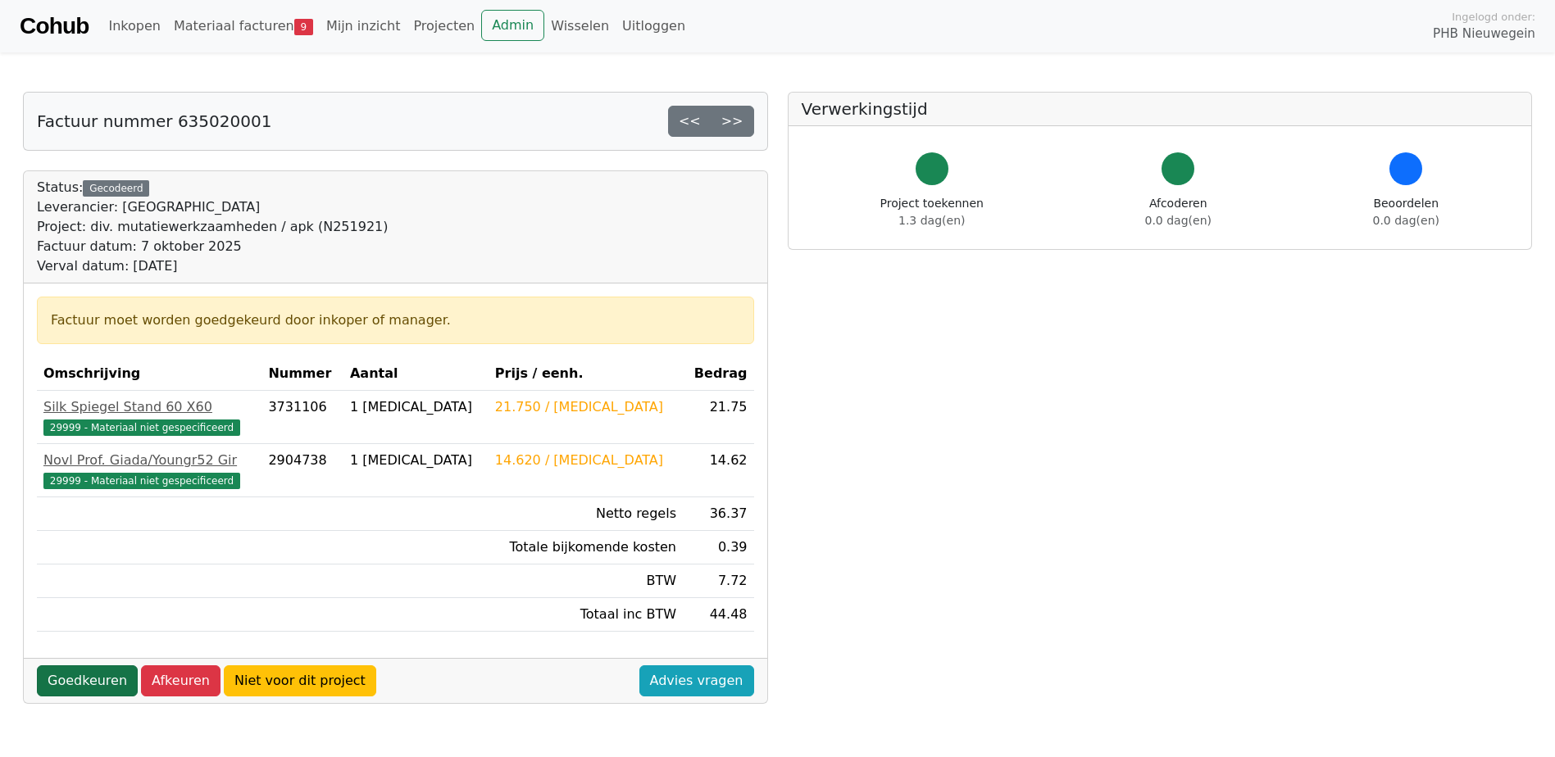
click at [53, 688] on link "Goedkeuren" at bounding box center [87, 680] width 101 height 31
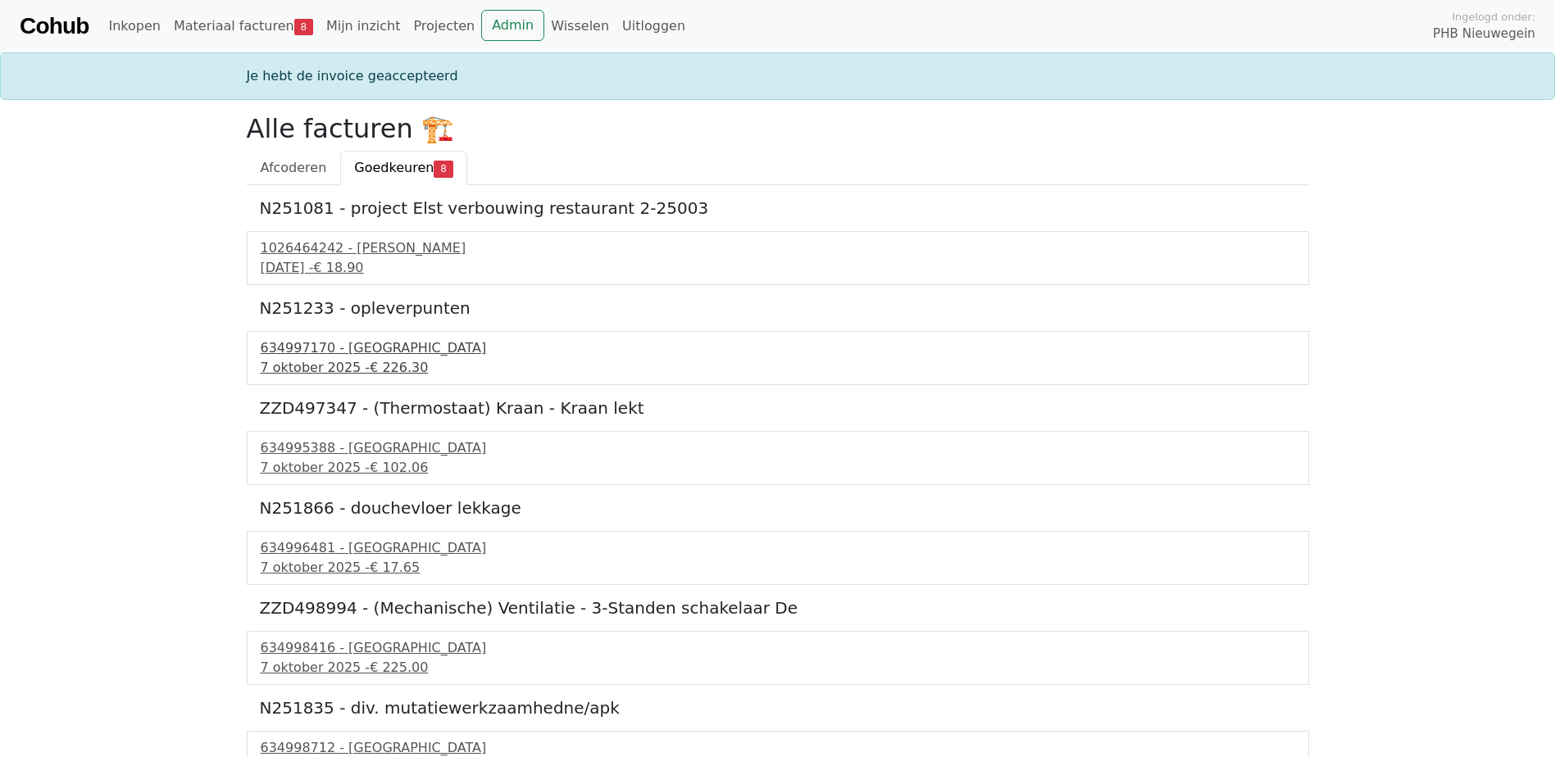
click at [334, 356] on div "634997170 - Technische Unie" at bounding box center [778, 348] width 1034 height 20
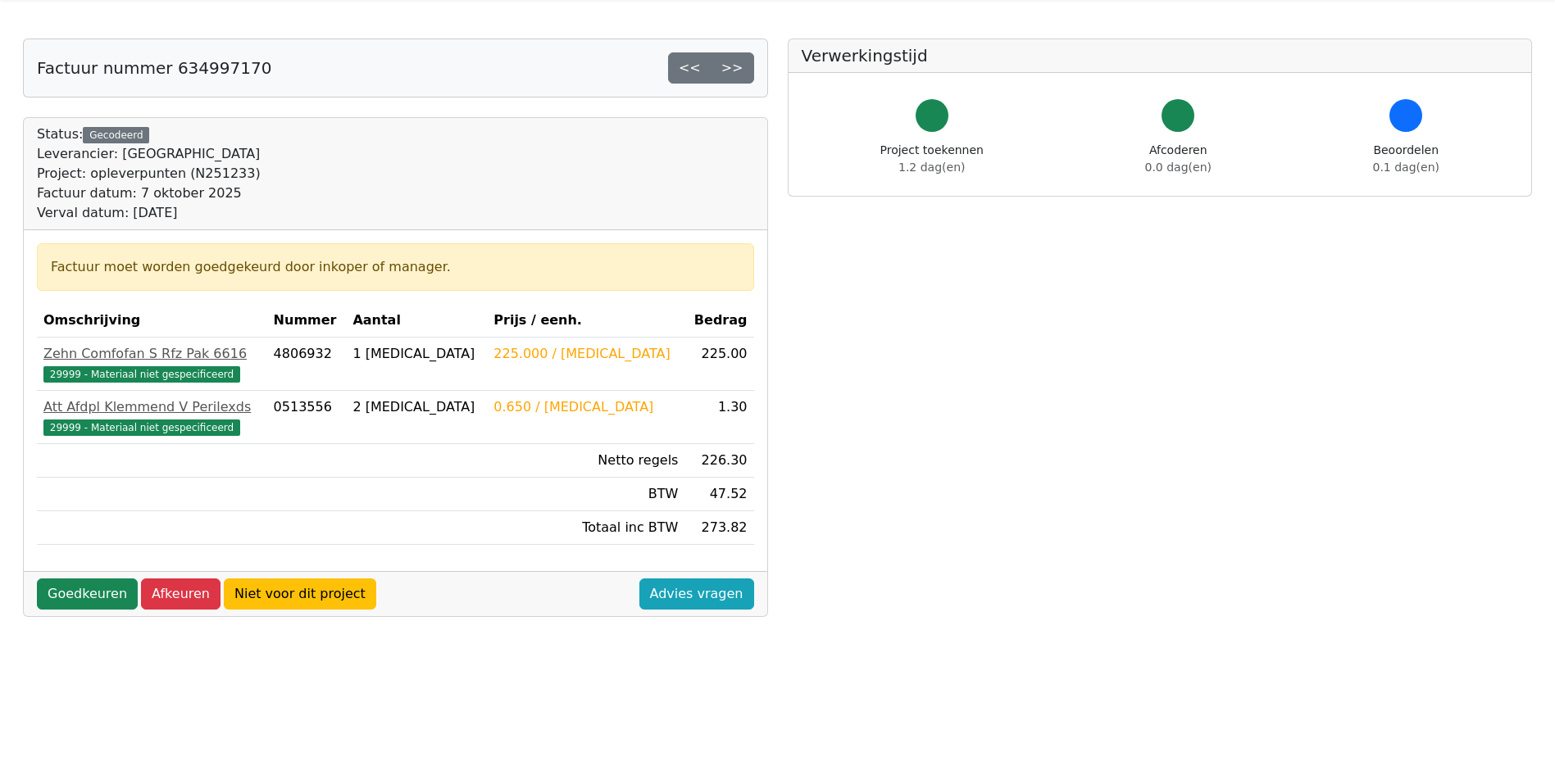
scroll to position [82, 0]
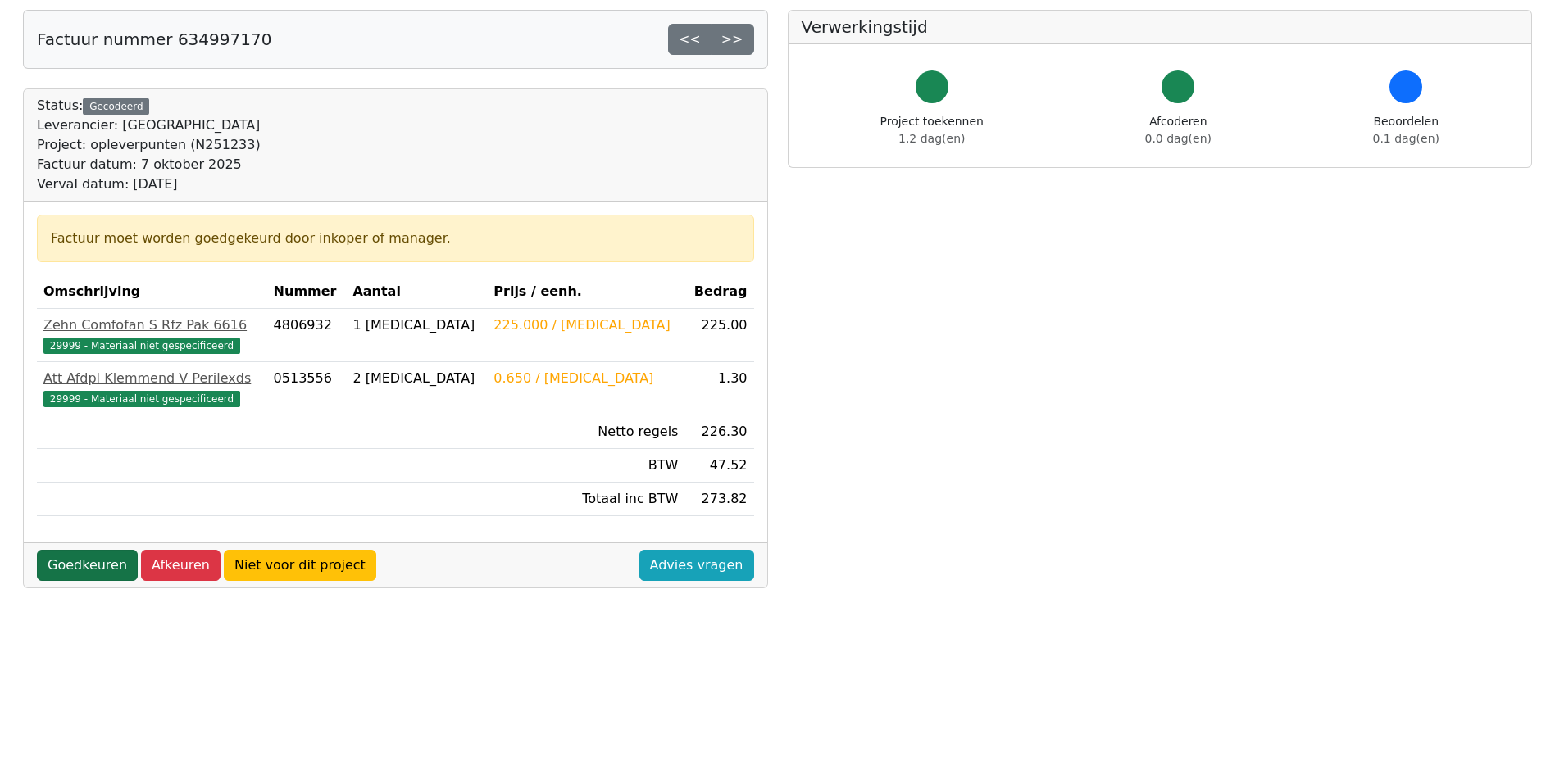
click at [68, 565] on link "Goedkeuren" at bounding box center [87, 565] width 101 height 31
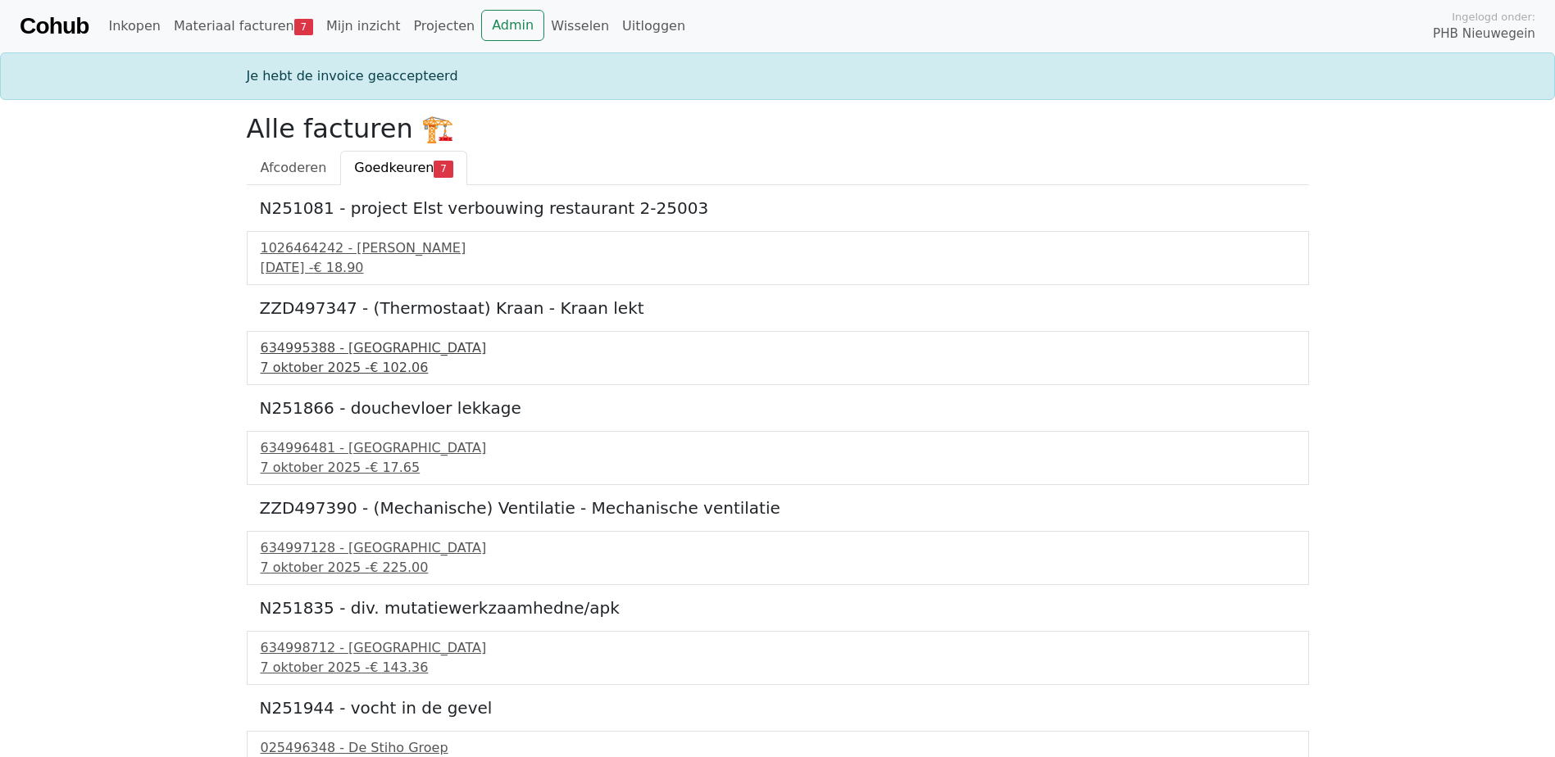
click at [279, 352] on div "634995388 - [GEOGRAPHIC_DATA]" at bounding box center [778, 348] width 1034 height 20
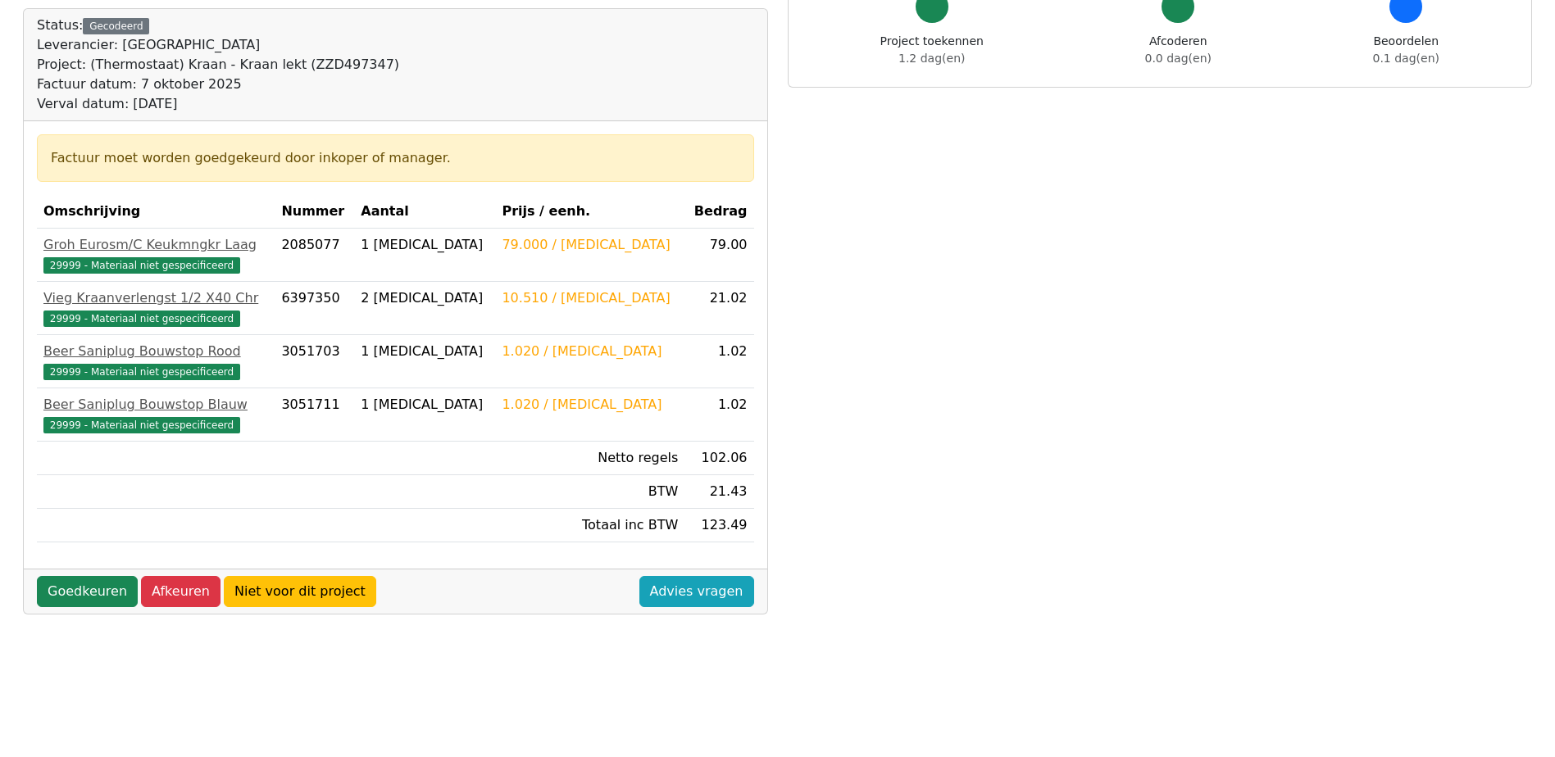
scroll to position [164, 0]
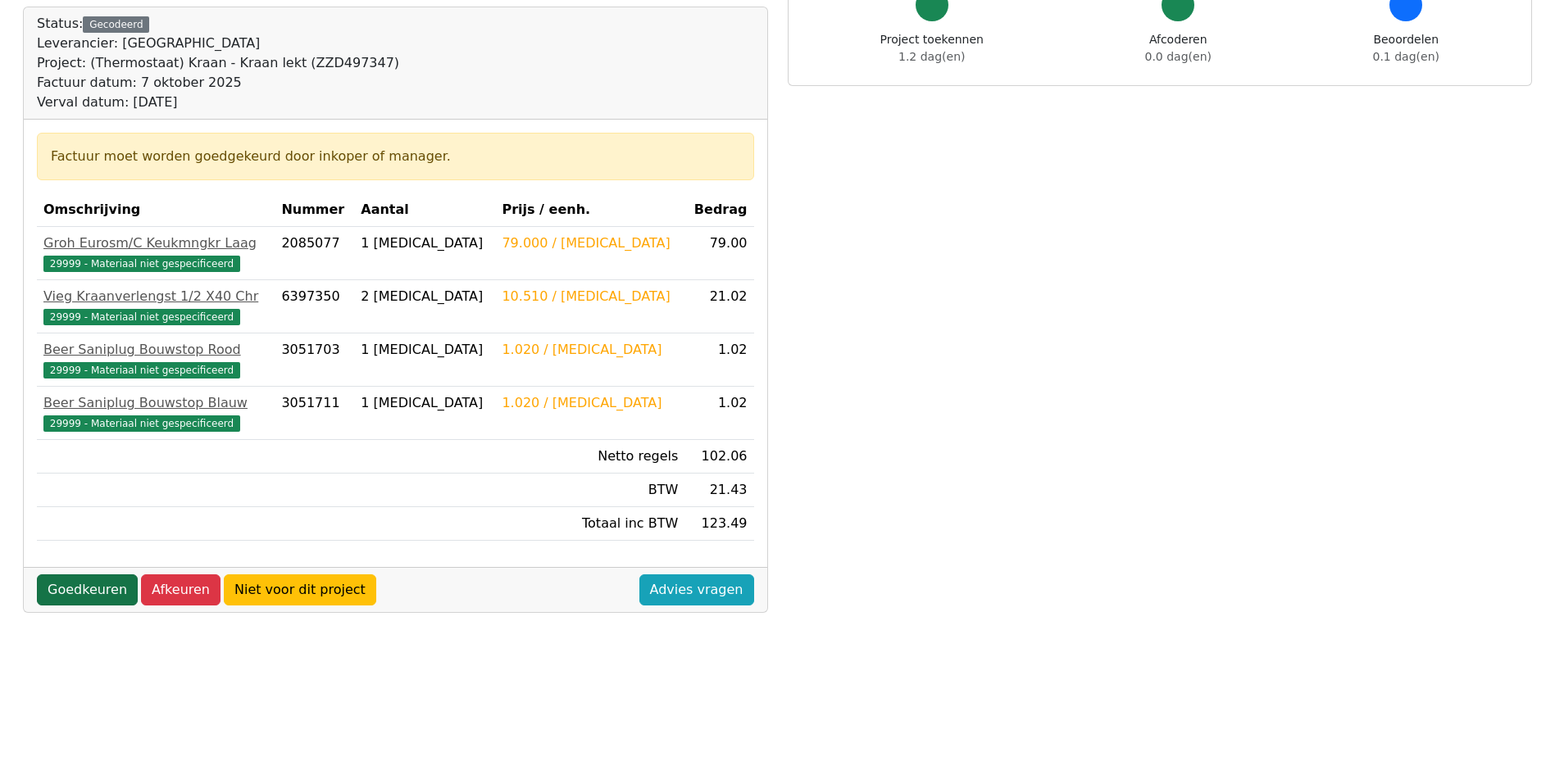
click at [87, 593] on link "Goedkeuren" at bounding box center [87, 589] width 101 height 31
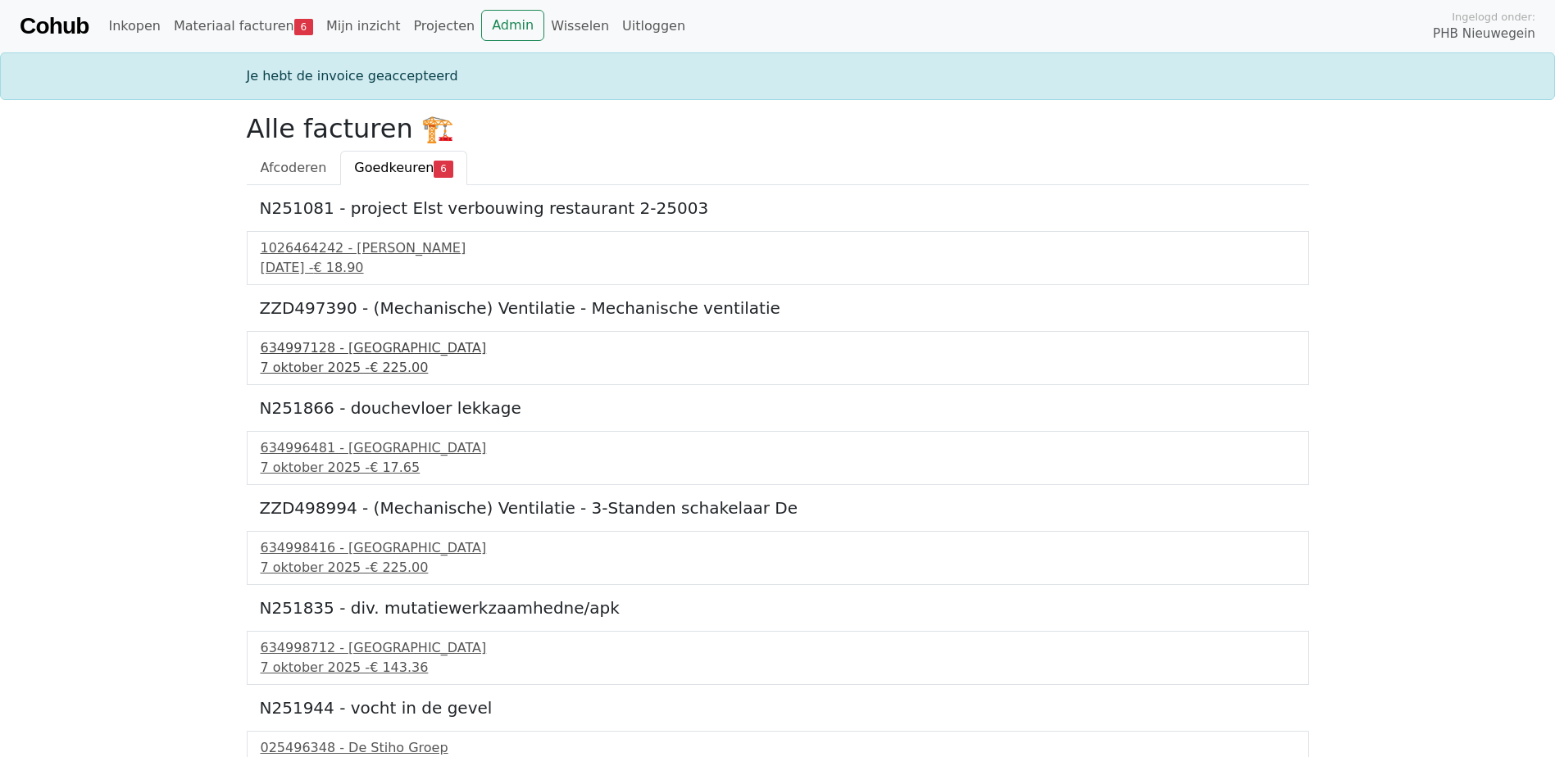
click at [316, 361] on div "7 oktober 2025 - € 225.00" at bounding box center [778, 368] width 1034 height 20
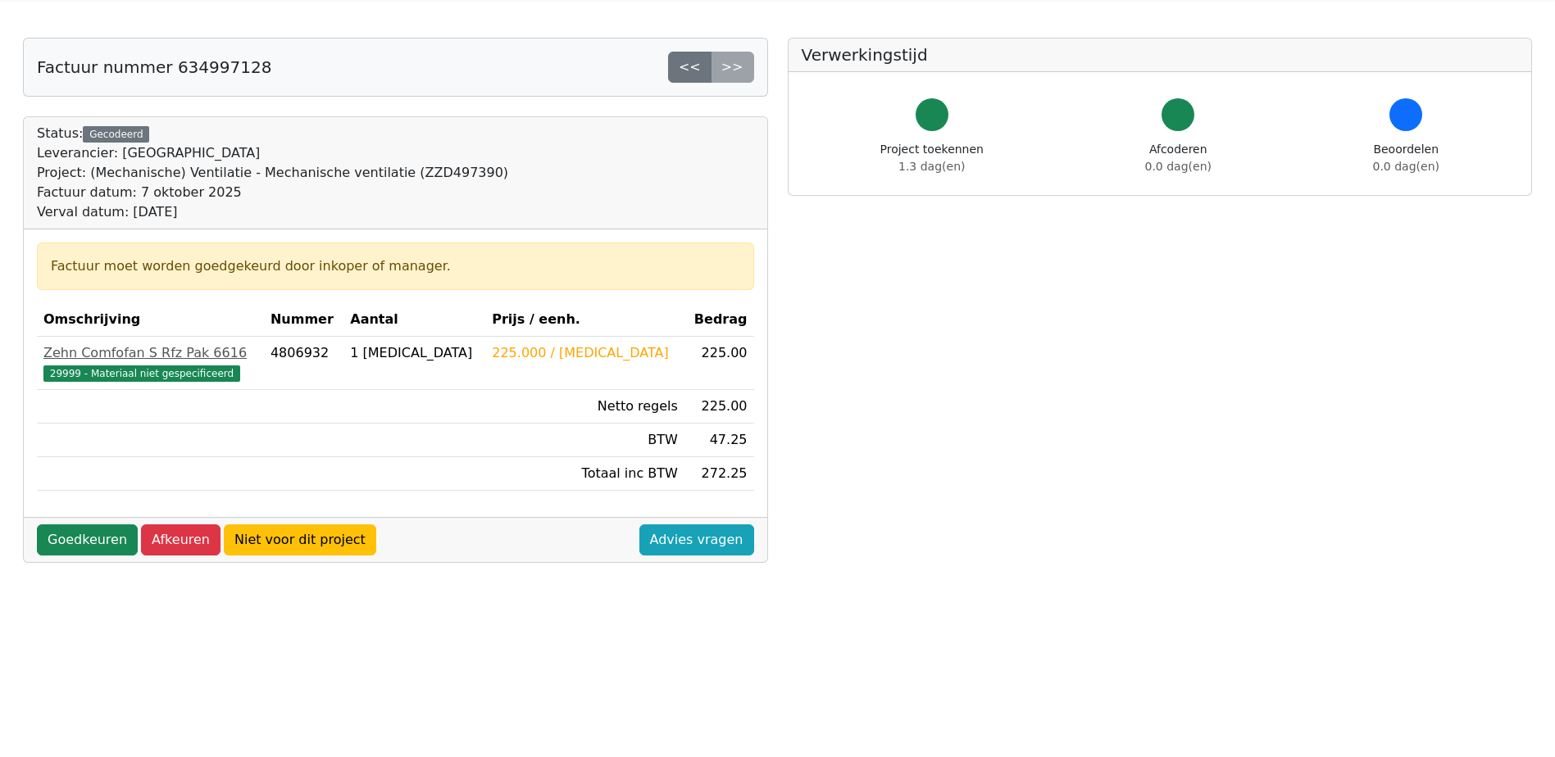
scroll to position [82, 0]
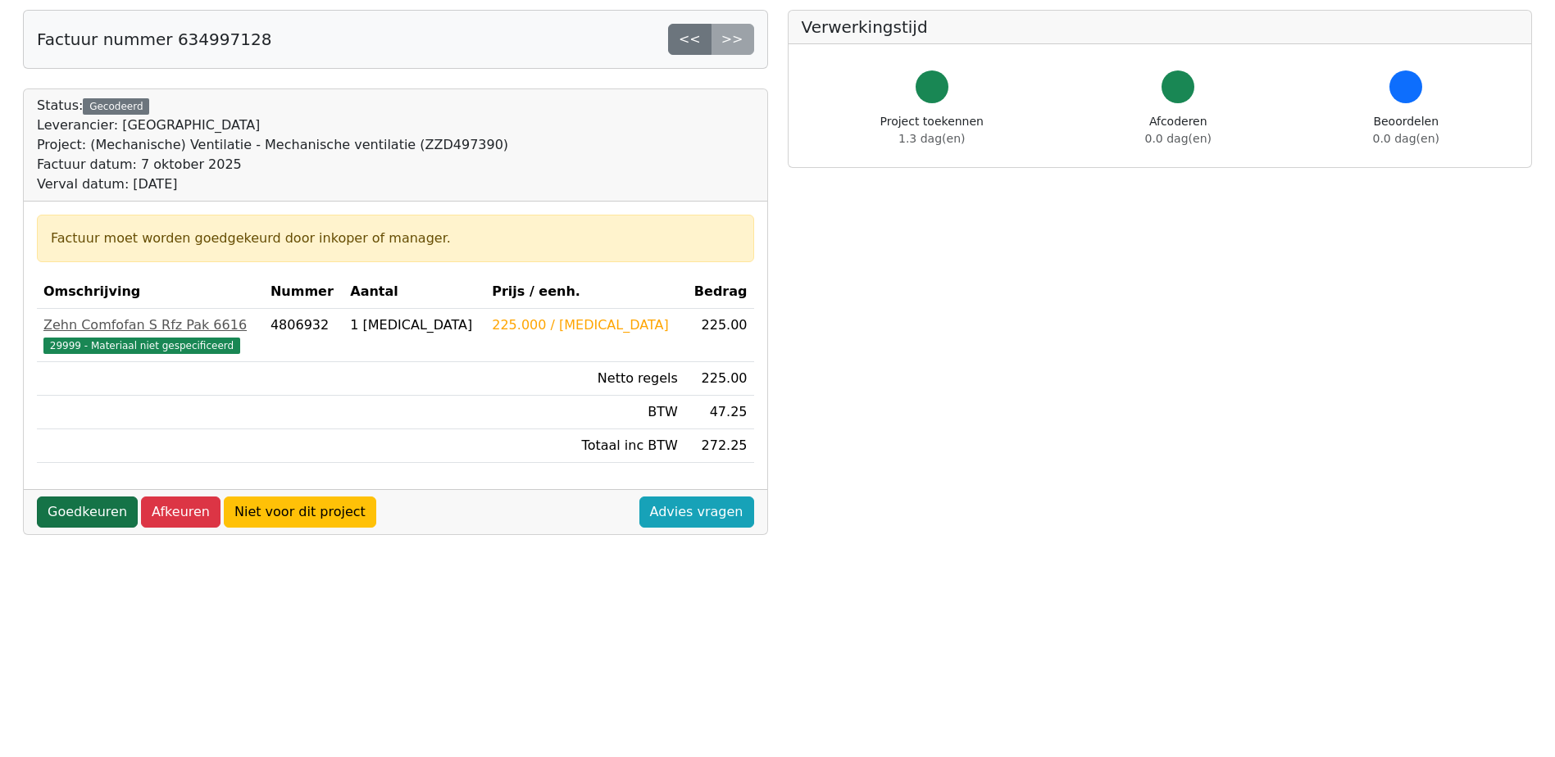
click at [77, 514] on link "Goedkeuren" at bounding box center [87, 512] width 101 height 31
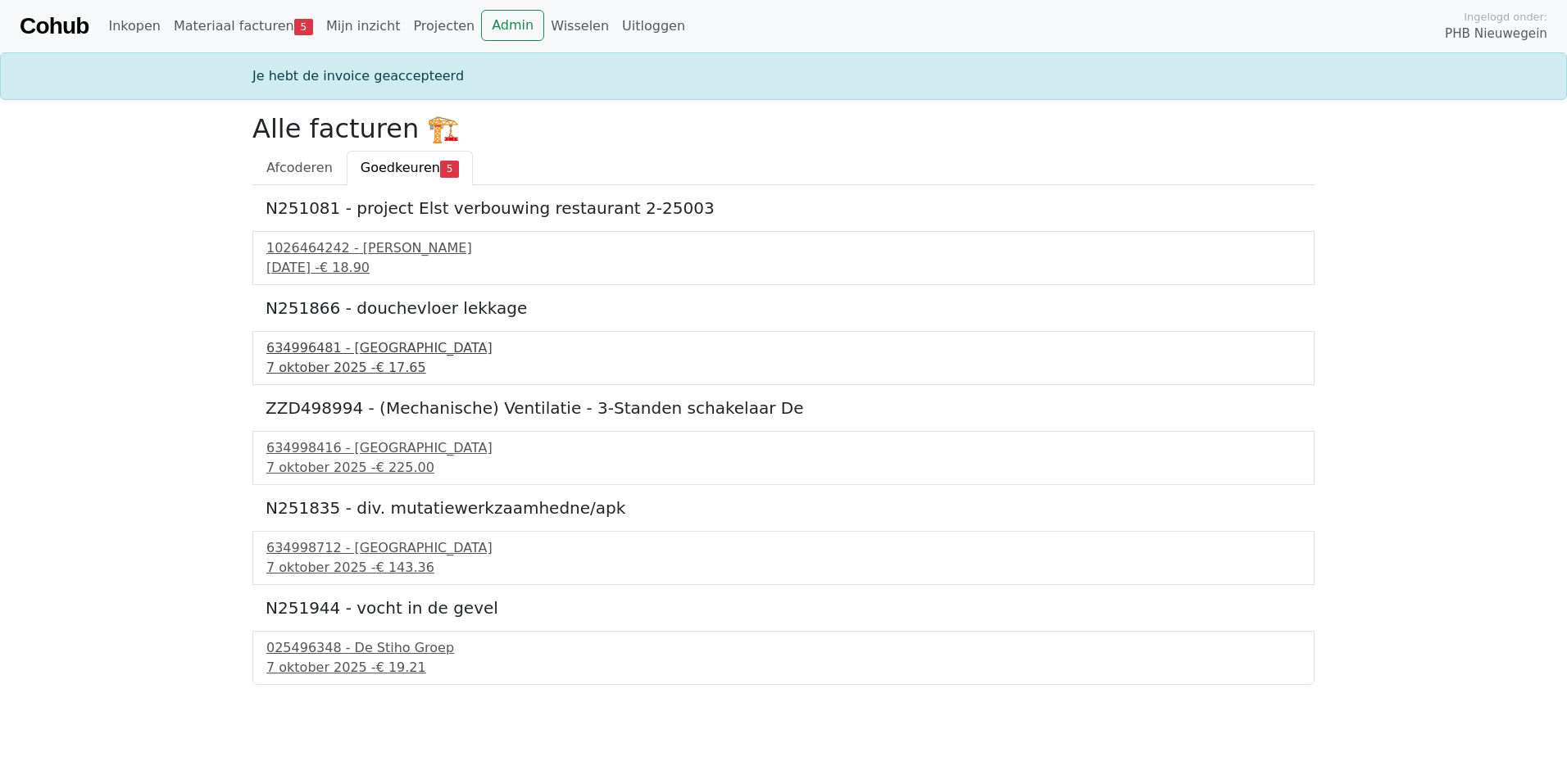
click at [297, 344] on div "634996481 - Technische Unie" at bounding box center [783, 348] width 1034 height 20
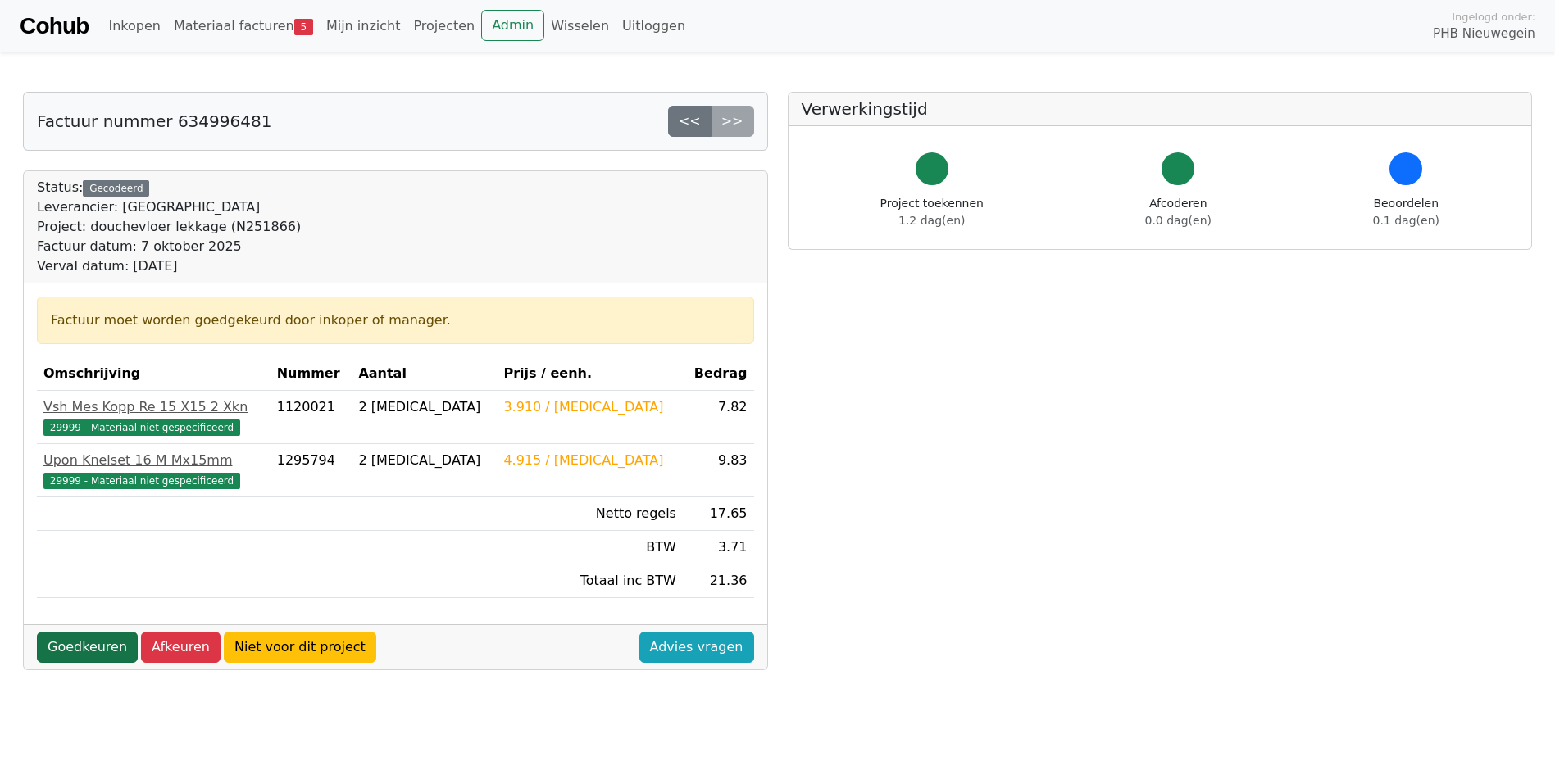
click at [68, 648] on link "Goedkeuren" at bounding box center [87, 647] width 101 height 31
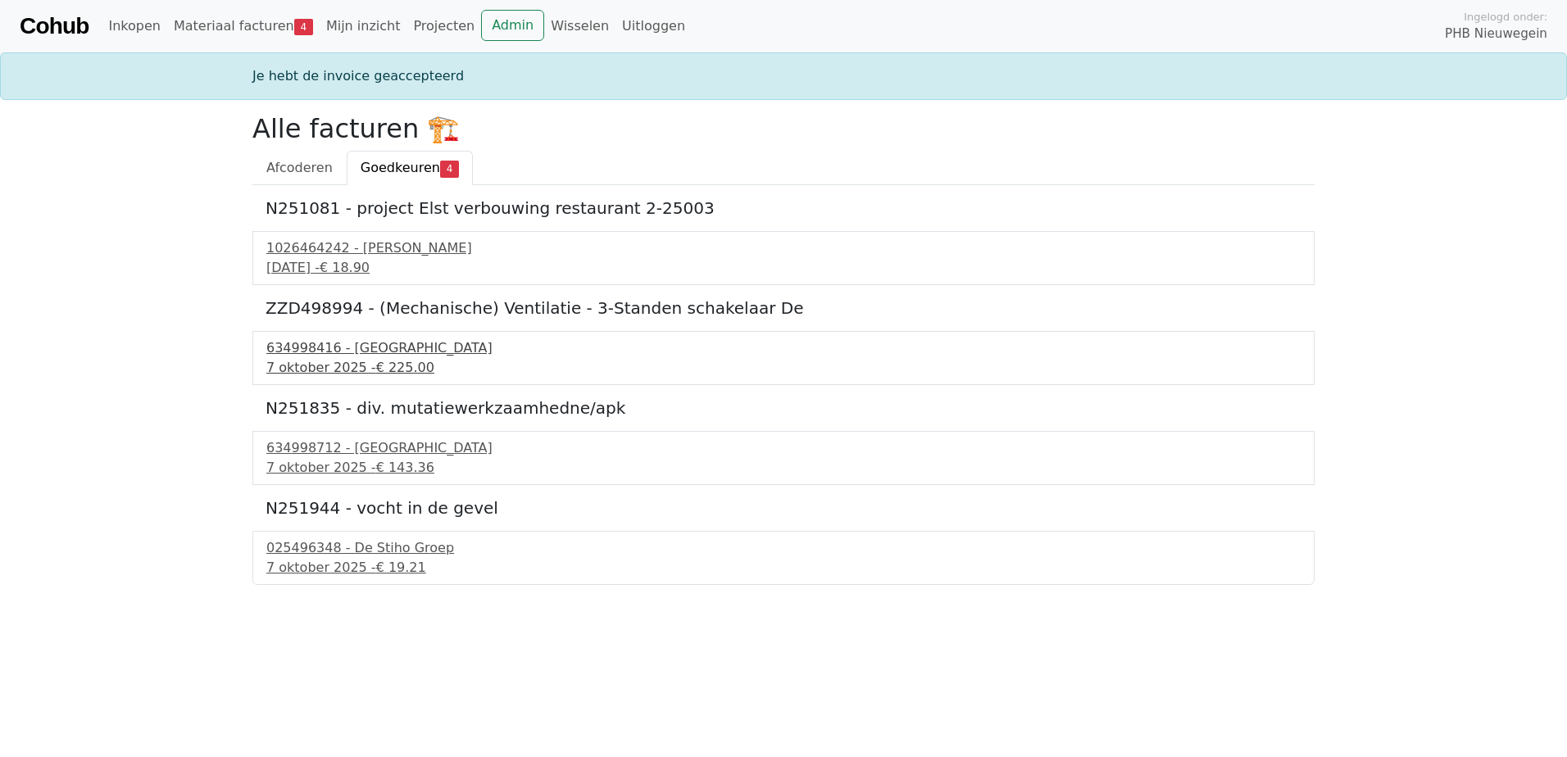
click at [325, 356] on div "634998416 - [GEOGRAPHIC_DATA]" at bounding box center [783, 348] width 1034 height 20
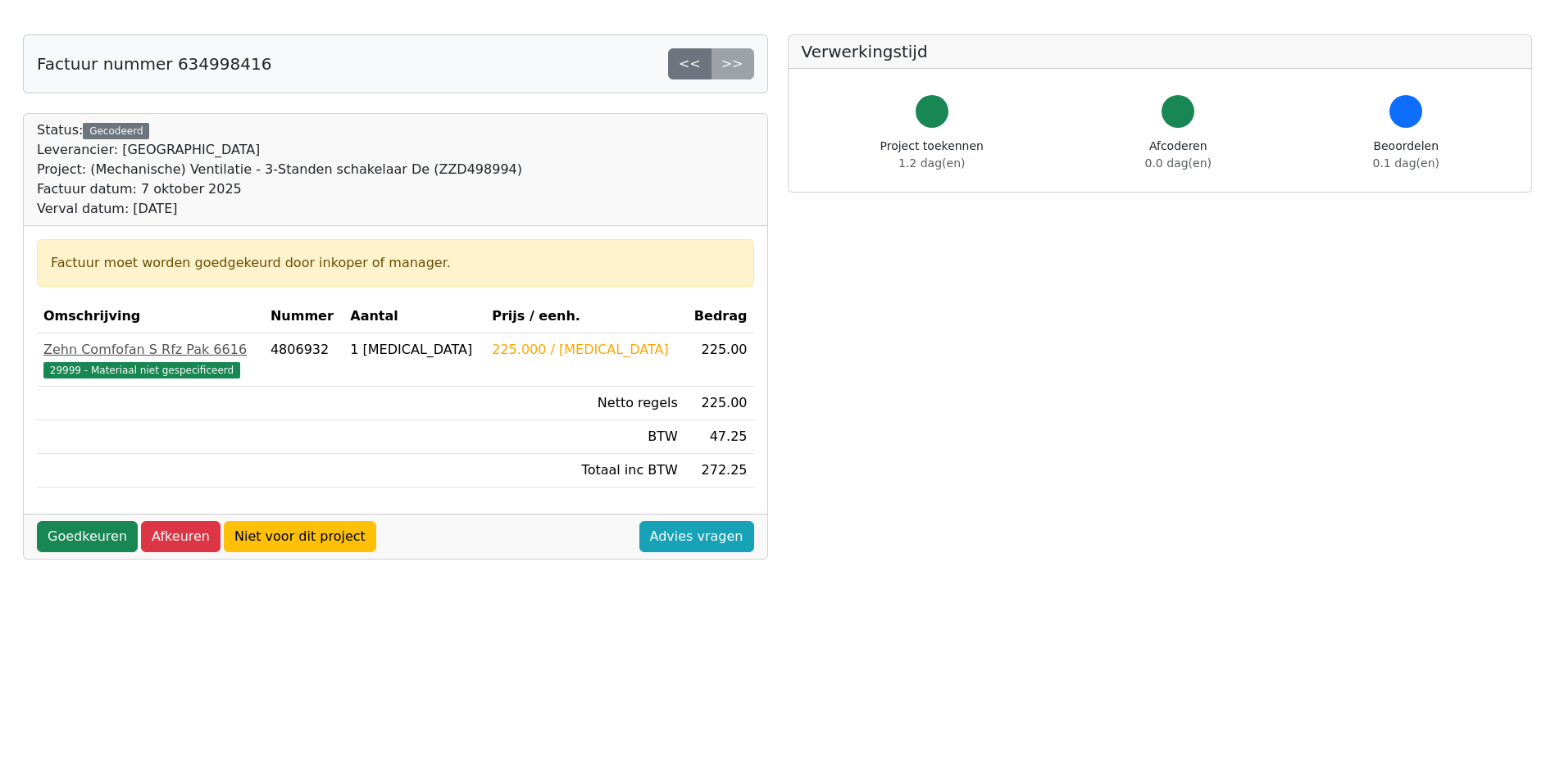
scroll to position [82, 0]
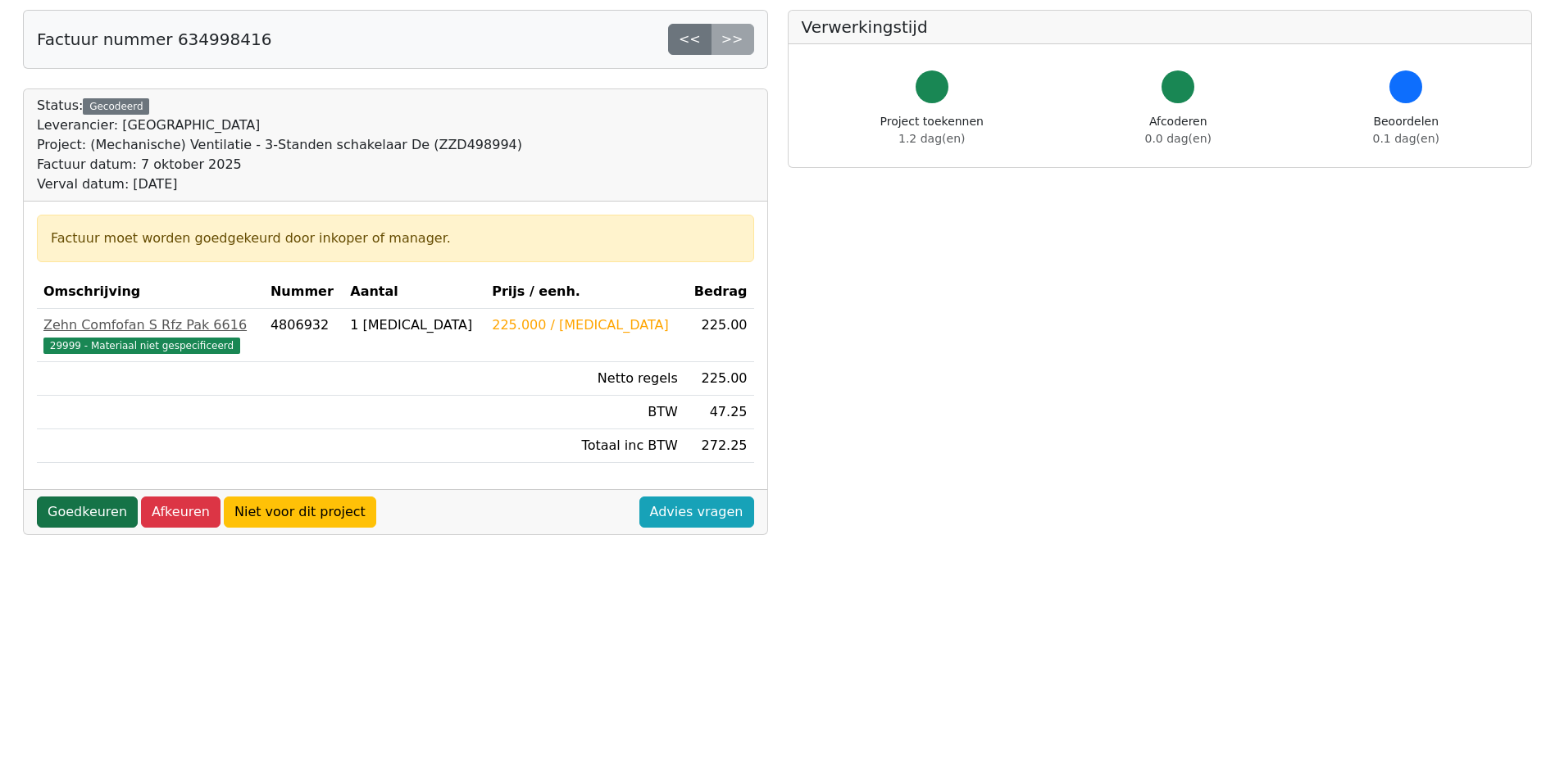
click at [61, 514] on link "Goedkeuren" at bounding box center [87, 512] width 101 height 31
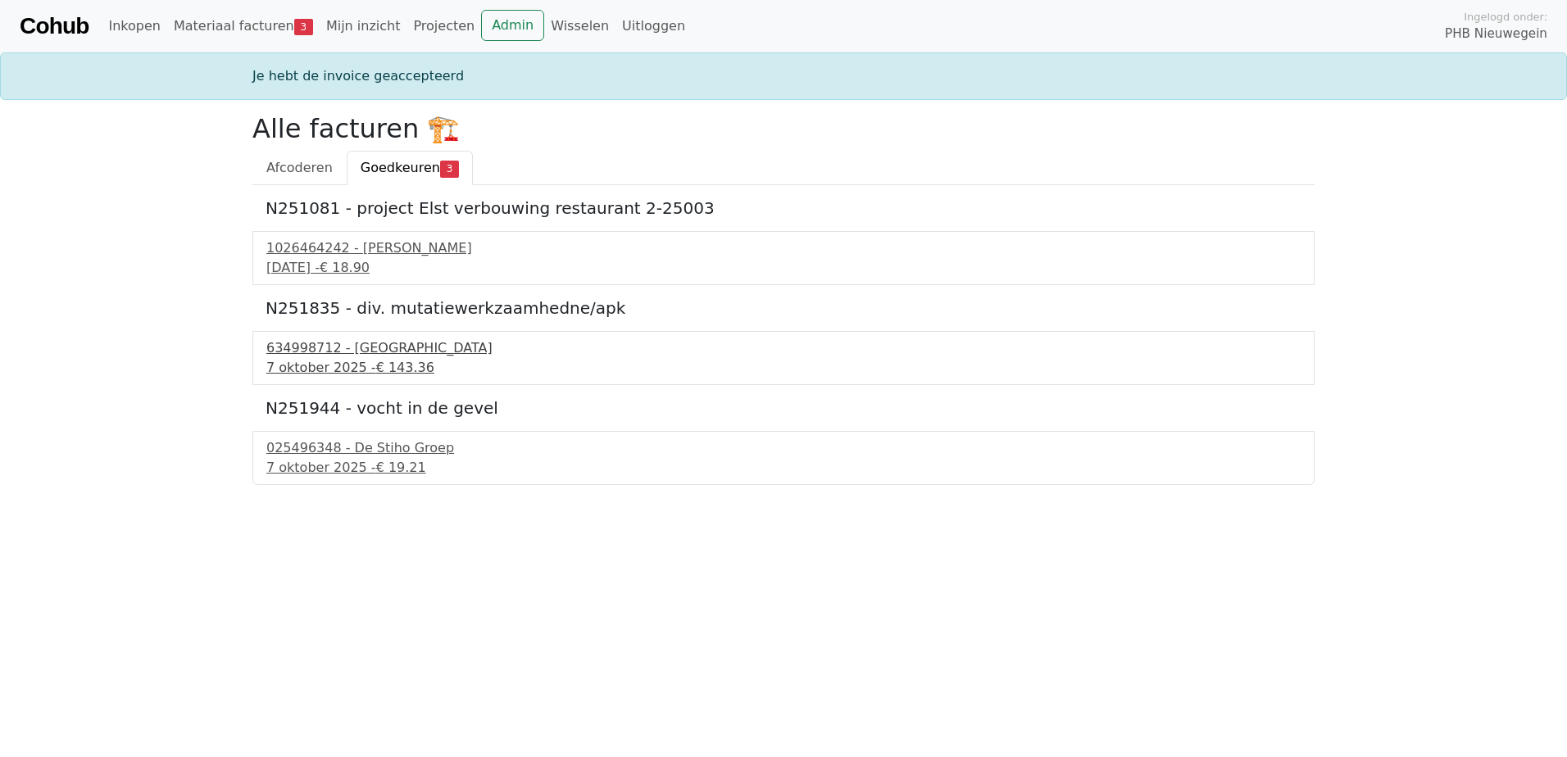
click at [334, 352] on div "634998712 - Technische Unie" at bounding box center [783, 348] width 1034 height 20
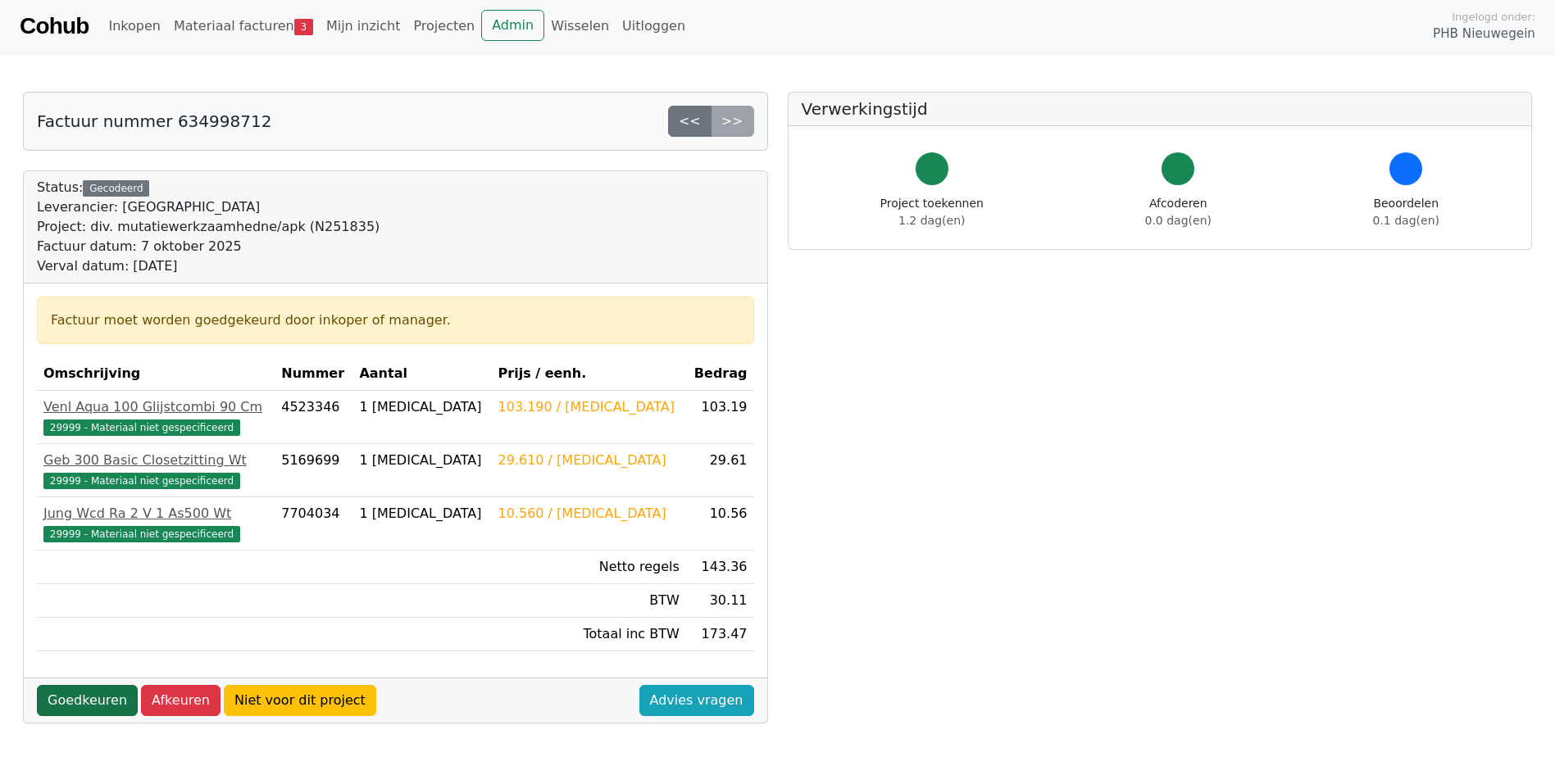
click at [60, 705] on link "Goedkeuren" at bounding box center [87, 700] width 101 height 31
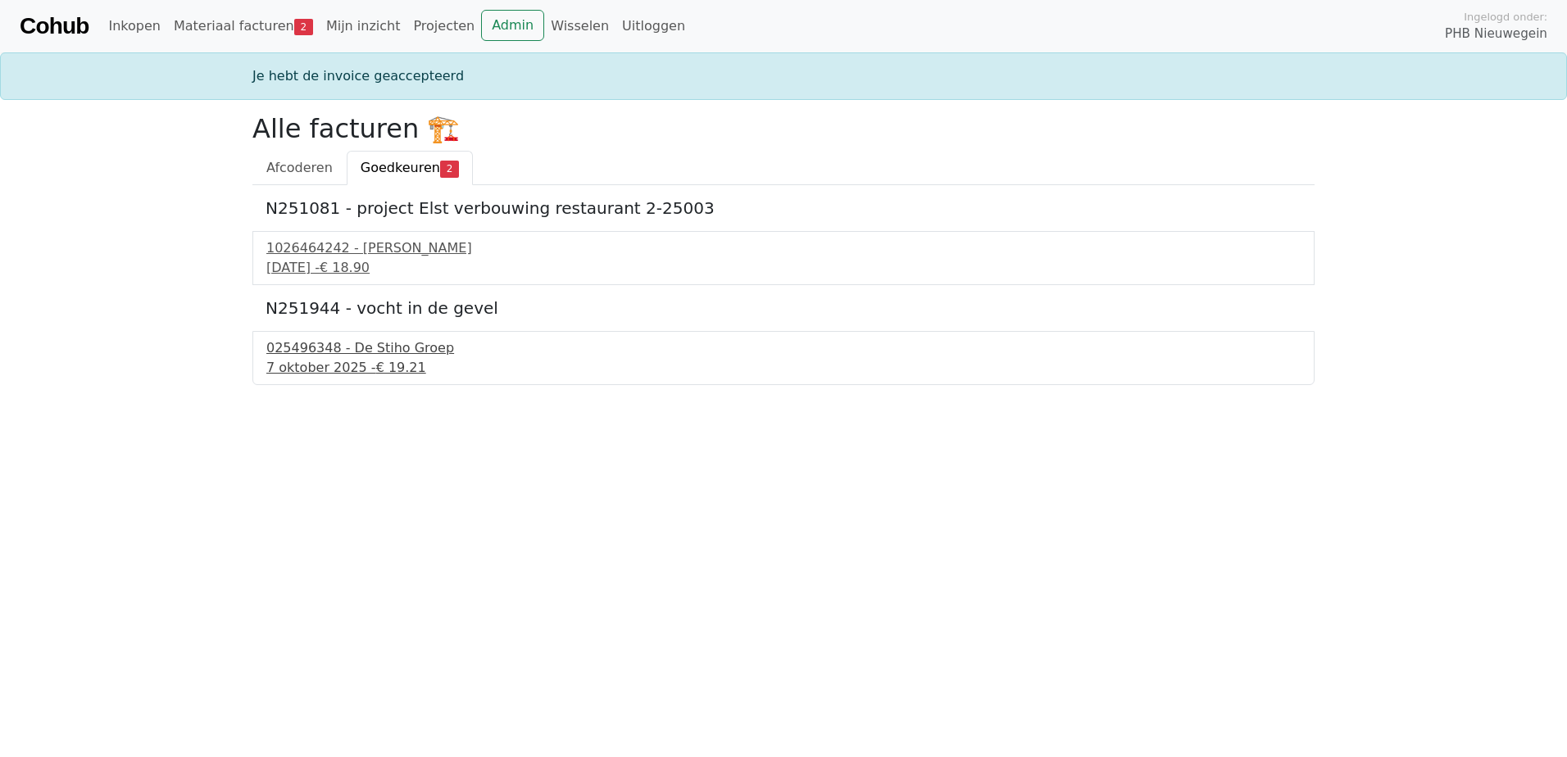
click at [307, 371] on div "7 oktober 2025 - € 19.21" at bounding box center [783, 368] width 1034 height 20
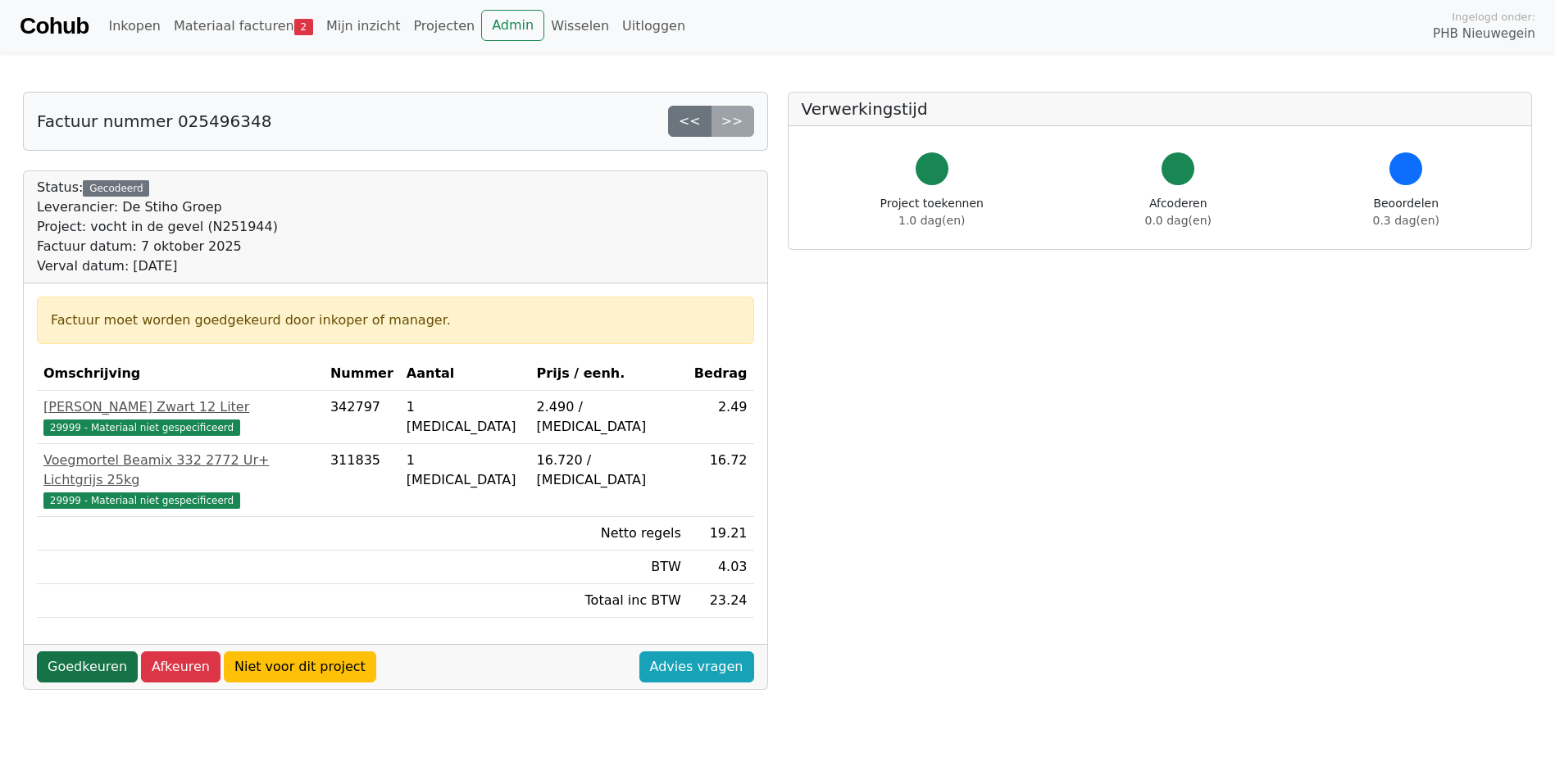
click at [57, 652] on link "Goedkeuren" at bounding box center [87, 667] width 101 height 31
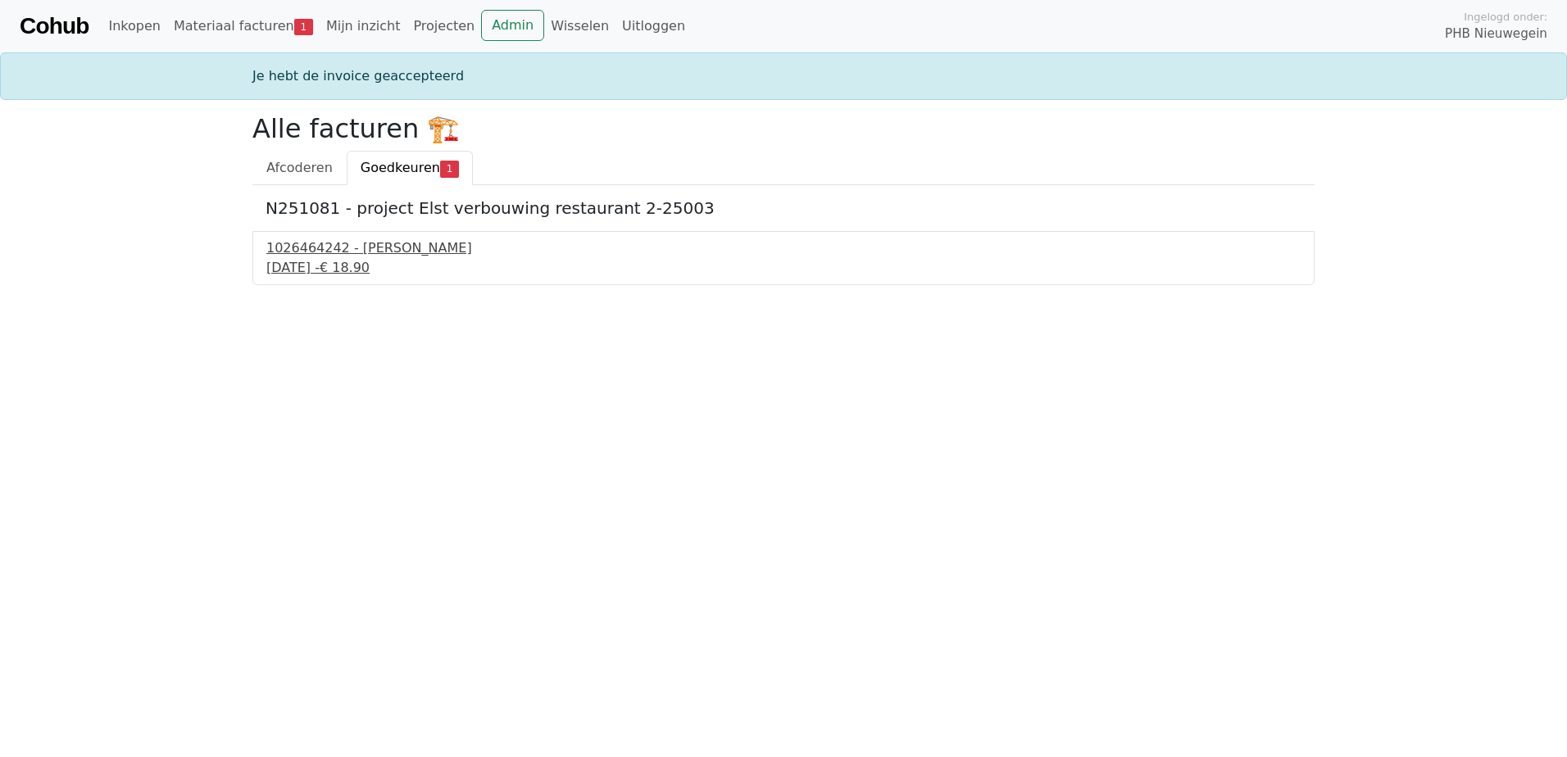
click at [325, 271] on div "[DATE] - € 18.90" at bounding box center [783, 268] width 1034 height 20
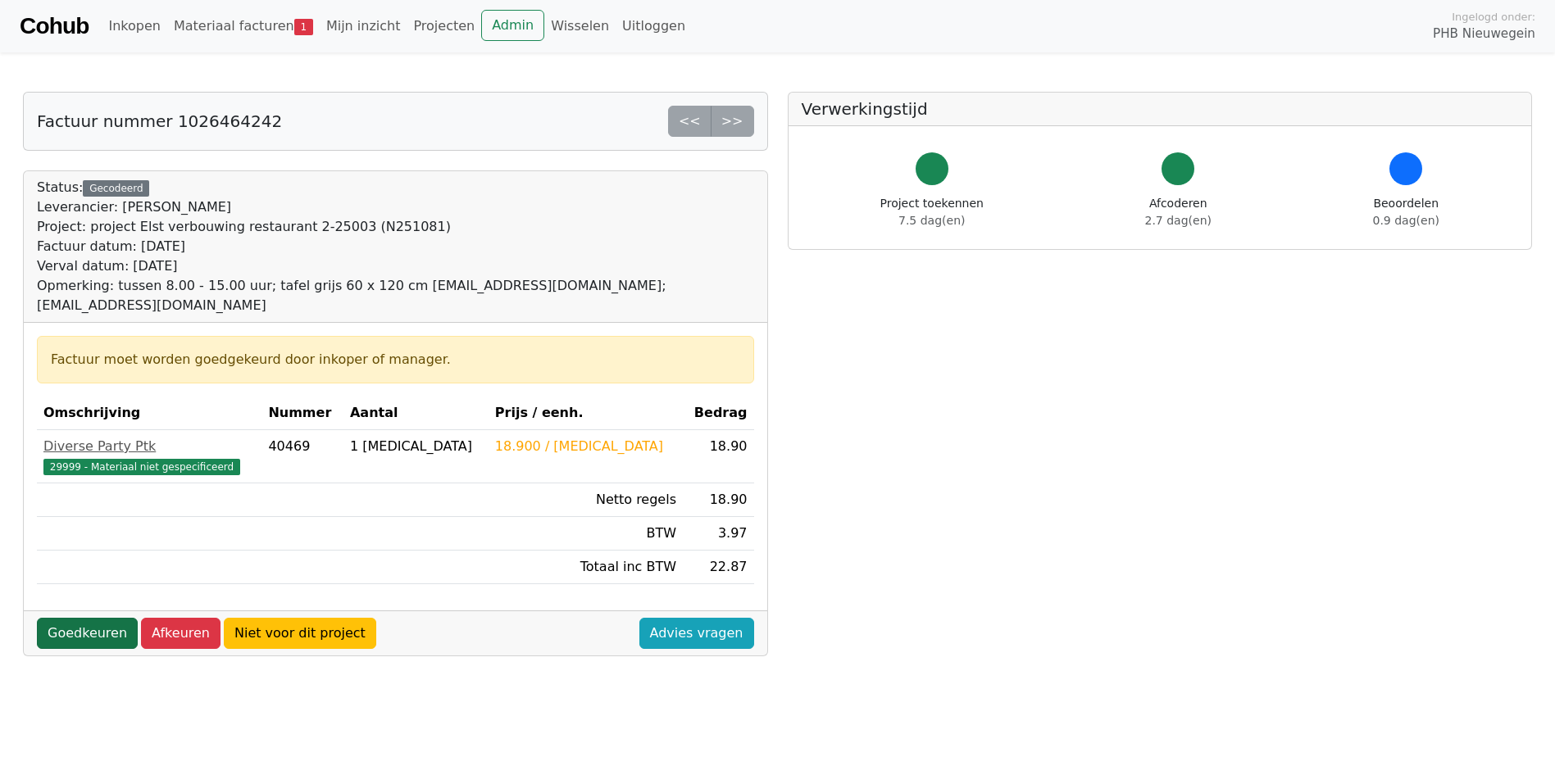
click at [75, 619] on link "Goedkeuren" at bounding box center [87, 633] width 101 height 31
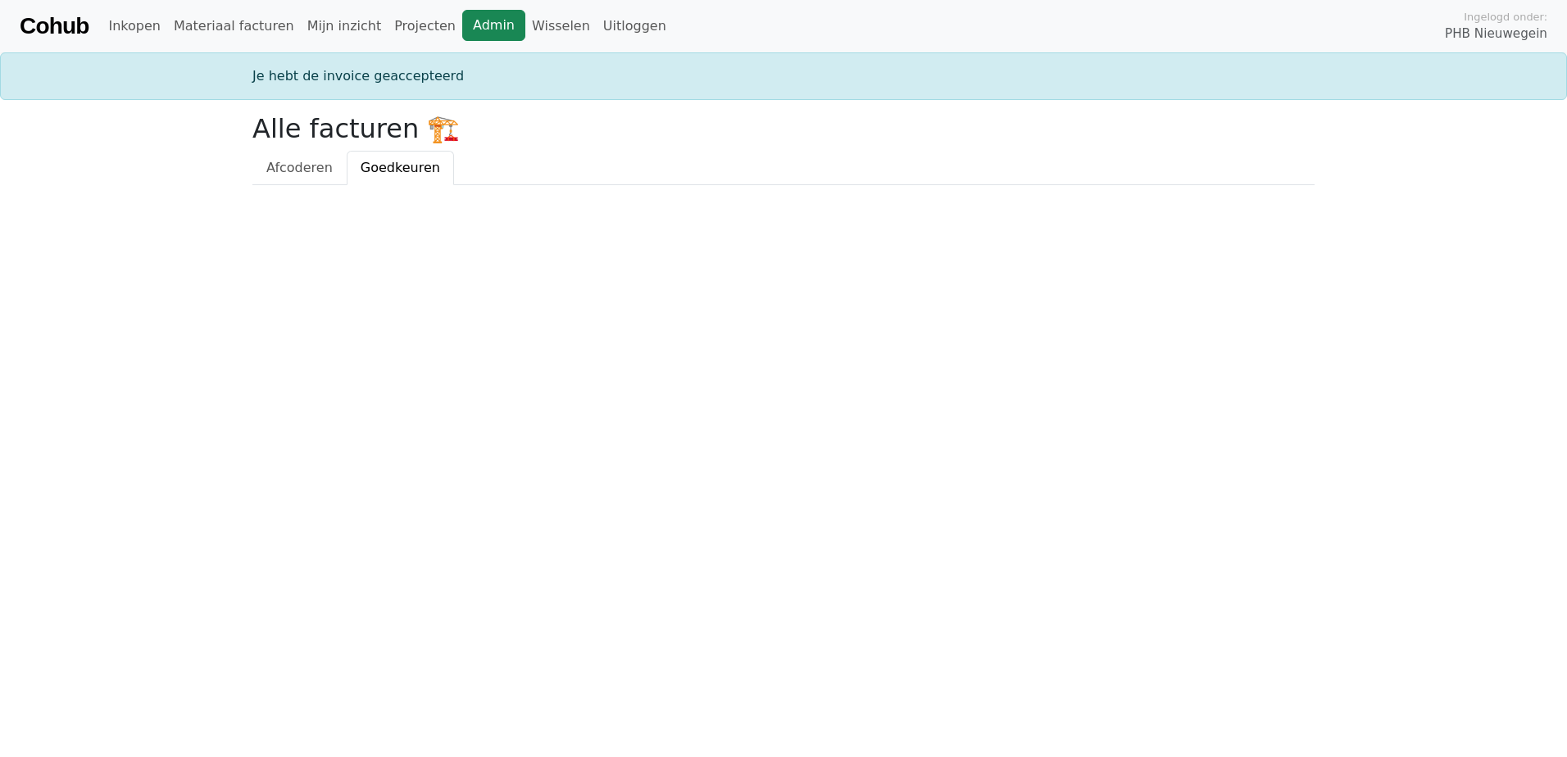
click at [462, 19] on link "Admin" at bounding box center [493, 25] width 63 height 31
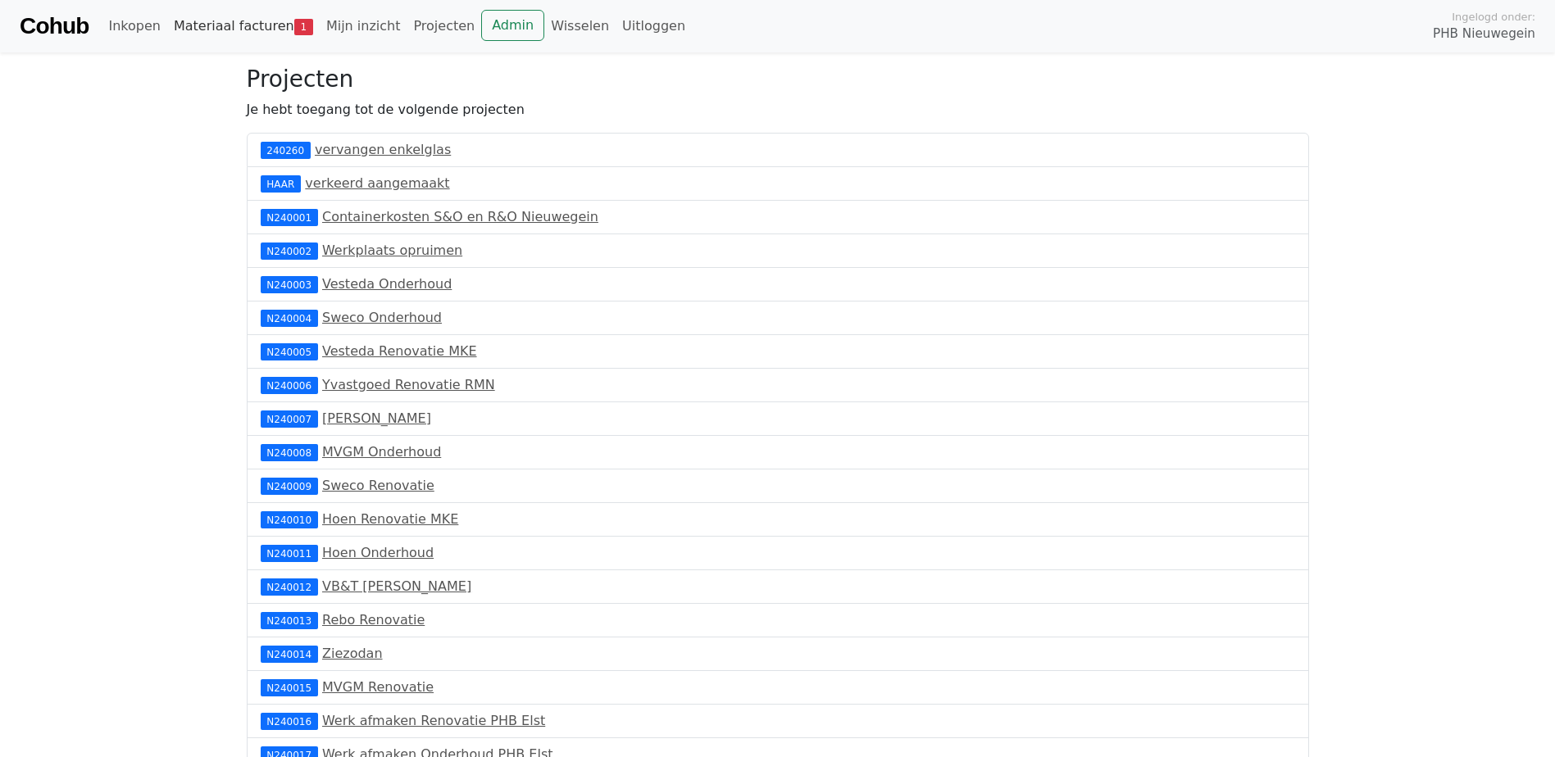
click at [205, 29] on link "Materiaal facturen 1" at bounding box center [243, 26] width 152 height 33
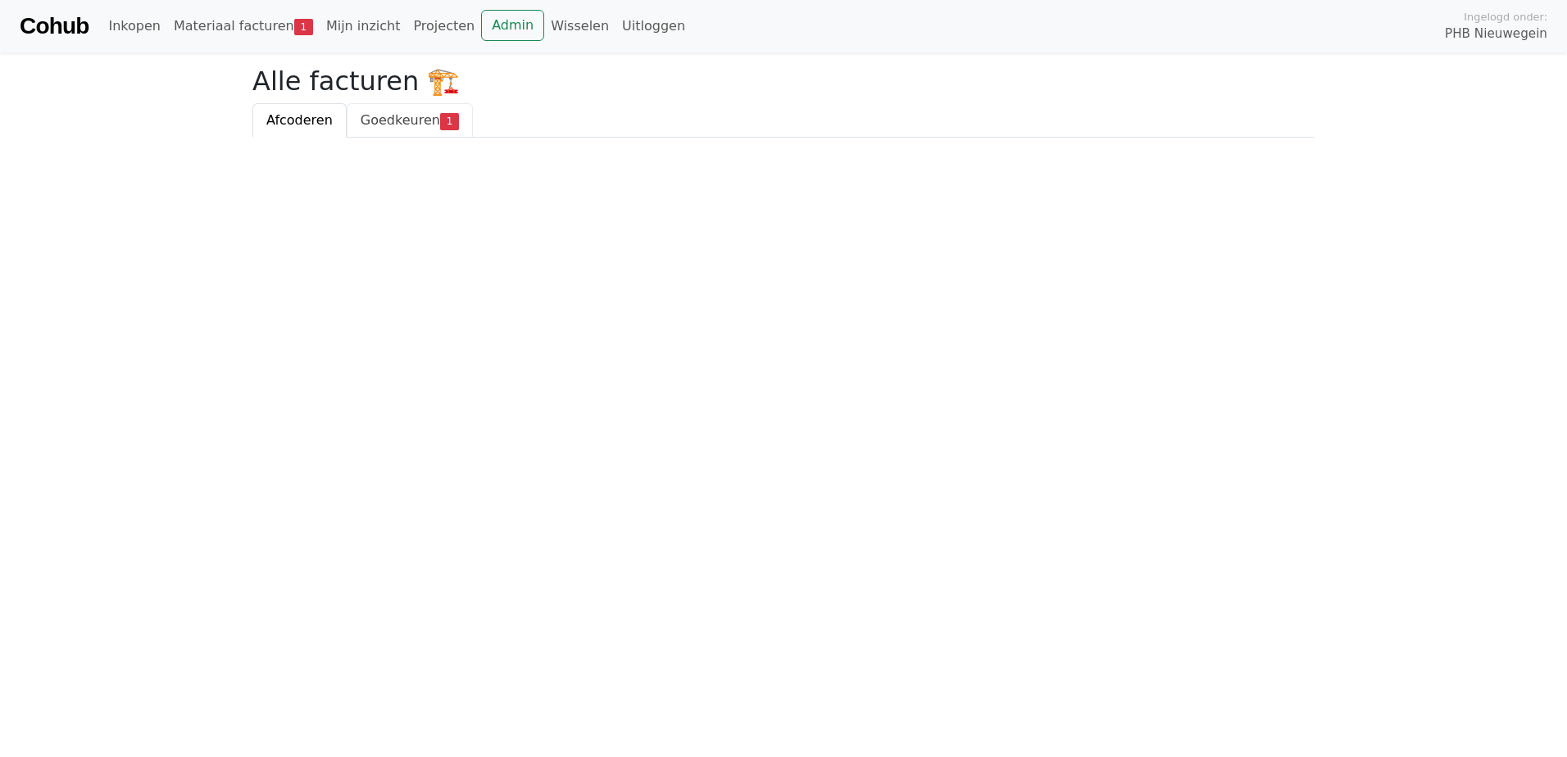
click at [379, 117] on span "Goedkeuren" at bounding box center [400, 120] width 79 height 16
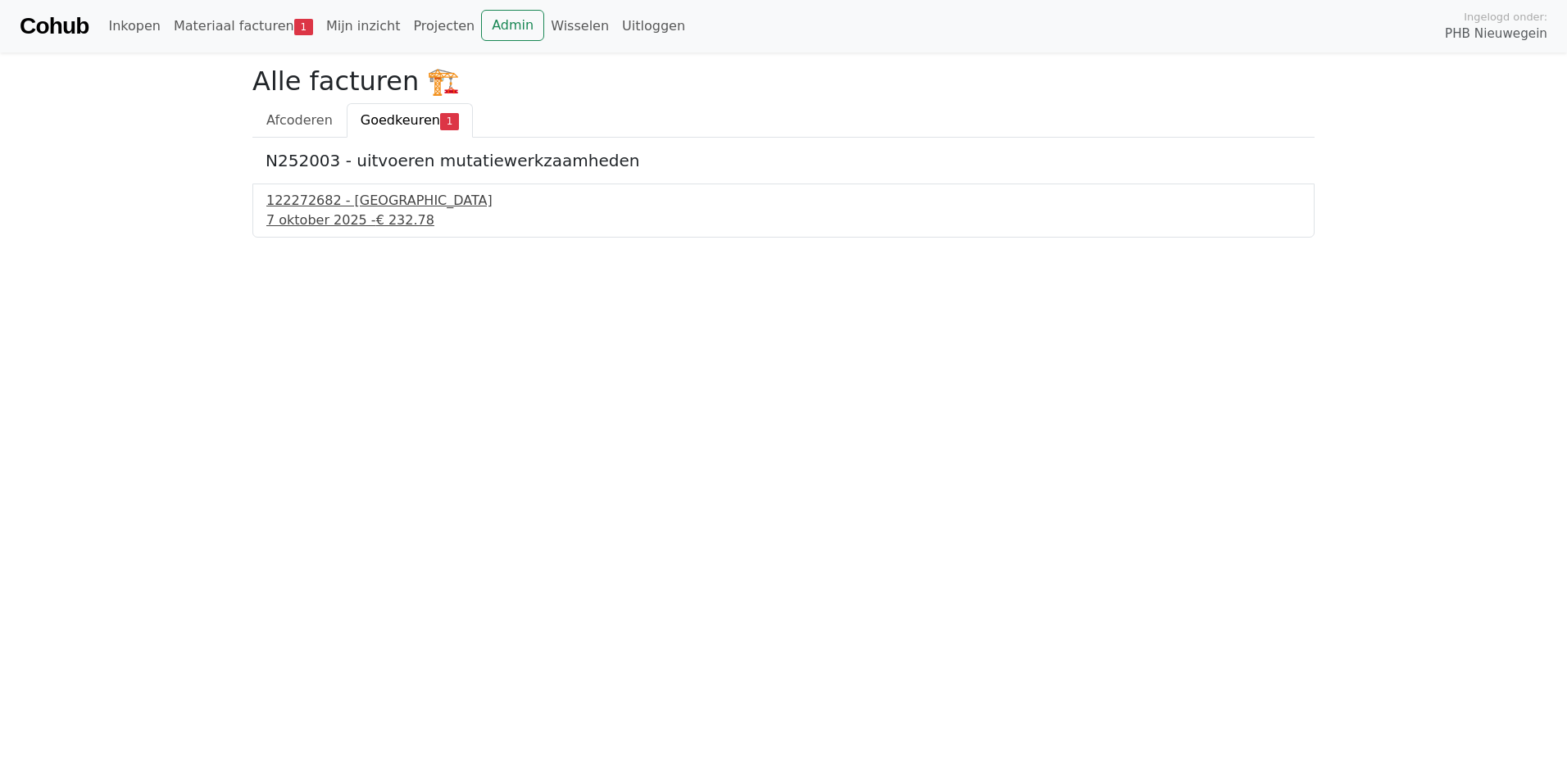
click at [354, 220] on div "7 oktober 2025 - € 232.78" at bounding box center [783, 221] width 1034 height 20
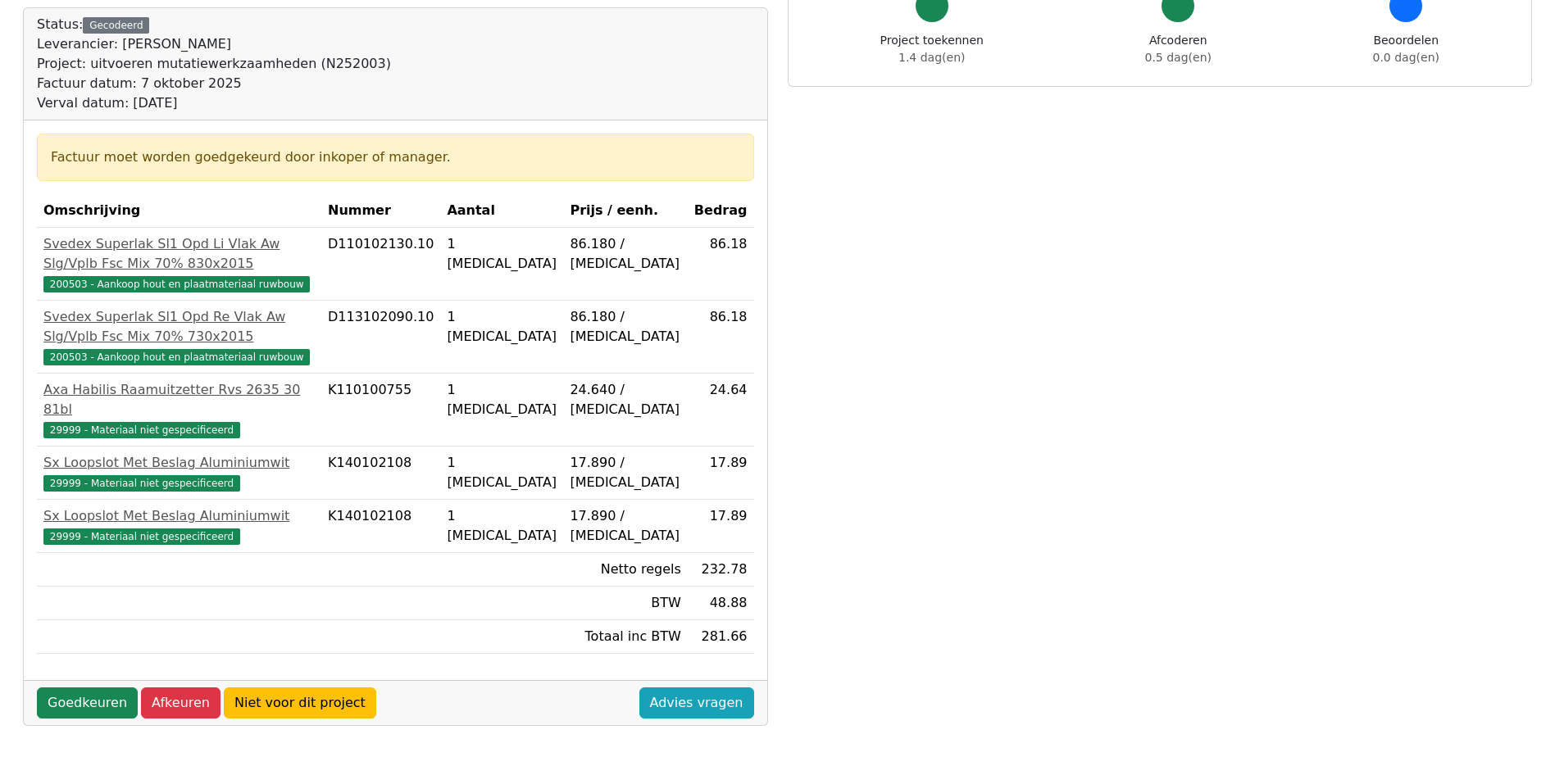
scroll to position [246, 0]
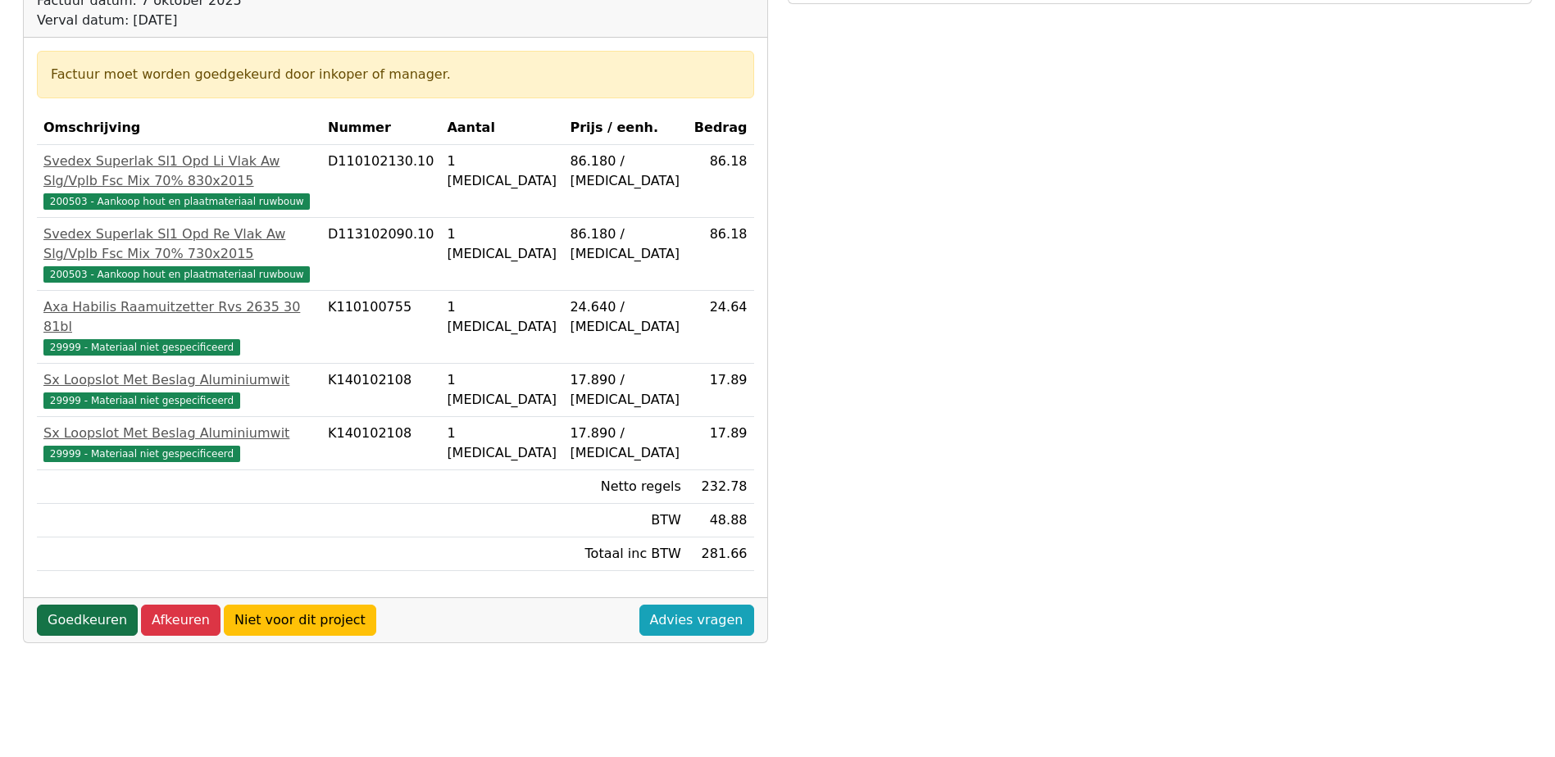
click at [52, 605] on link "Goedkeuren" at bounding box center [87, 620] width 101 height 31
